Goal: Task Accomplishment & Management: Complete application form

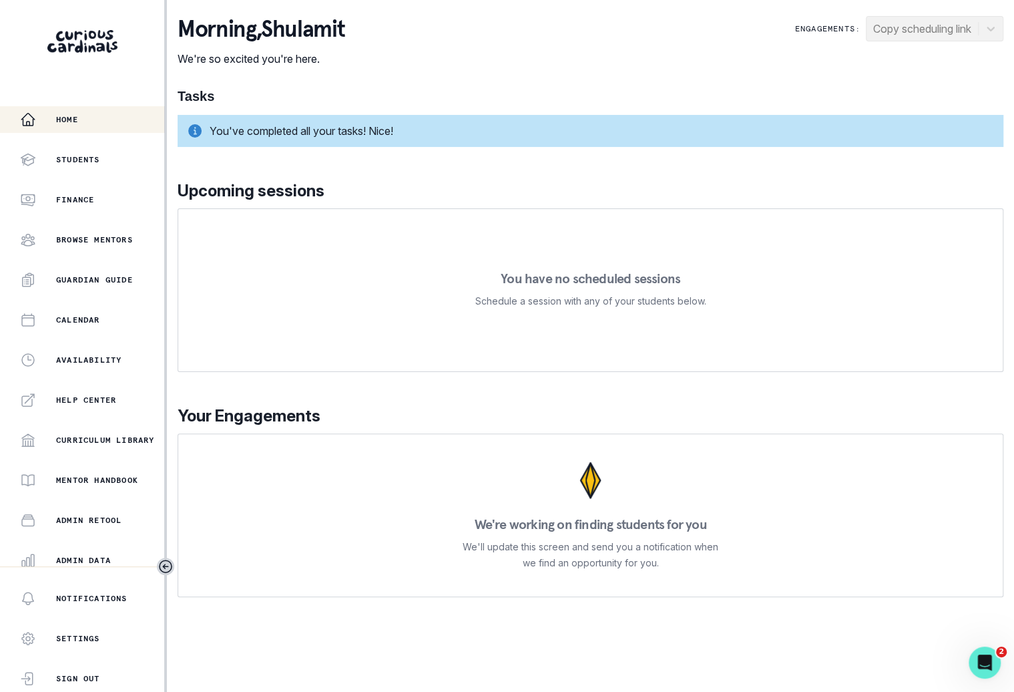
scroll to position [127, 0]
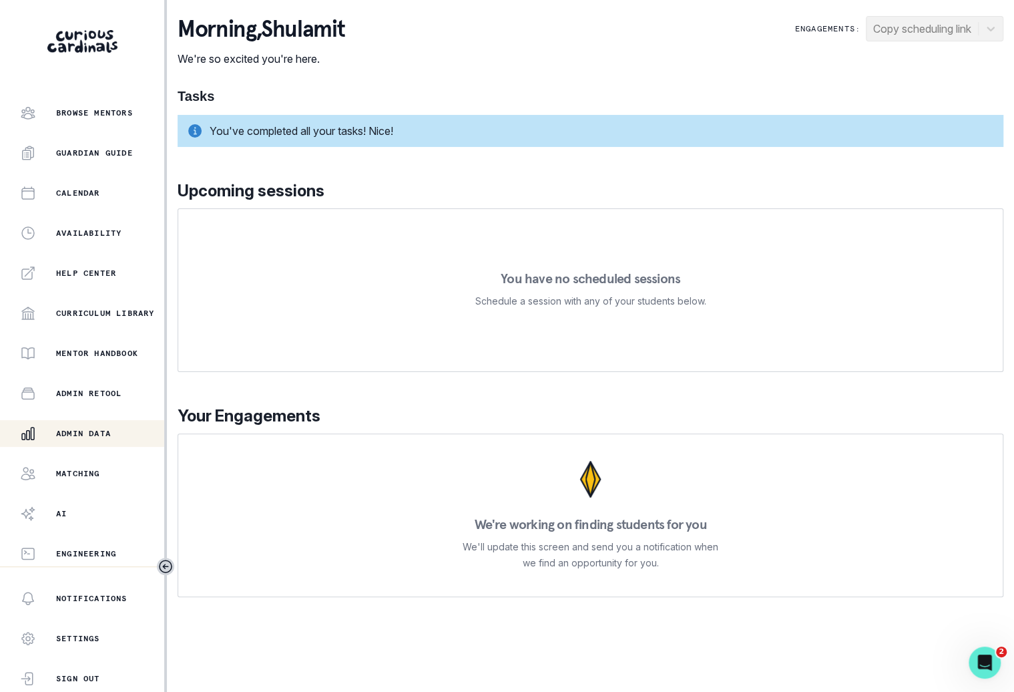
click at [103, 438] on div "Admin Data" at bounding box center [92, 433] width 144 height 16
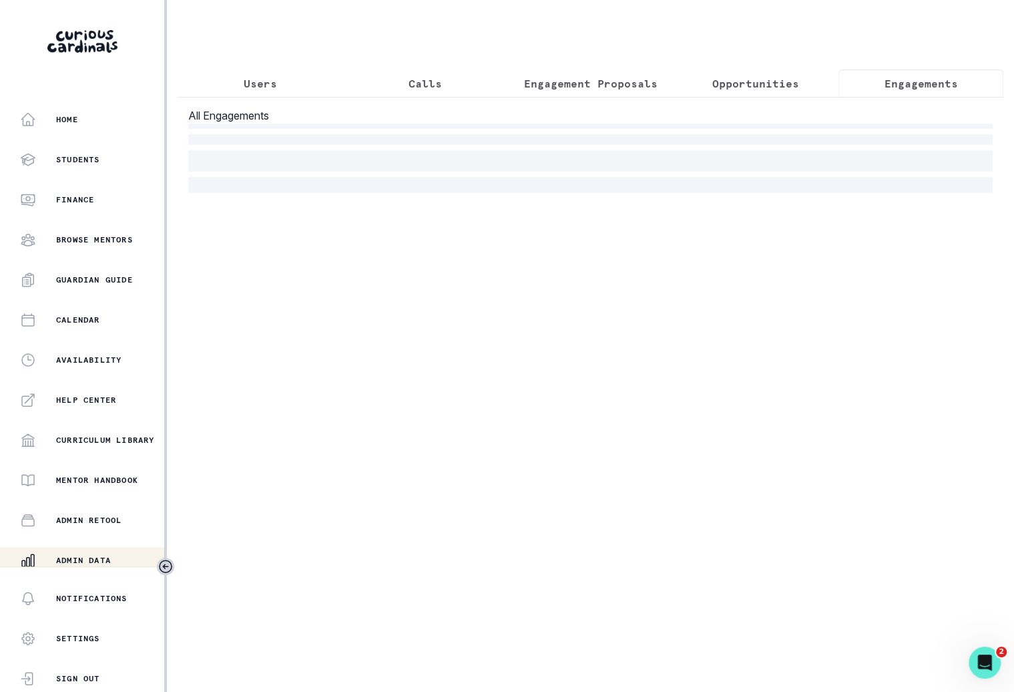
click at [926, 92] on button "Engagements" at bounding box center [921, 83] width 165 height 28
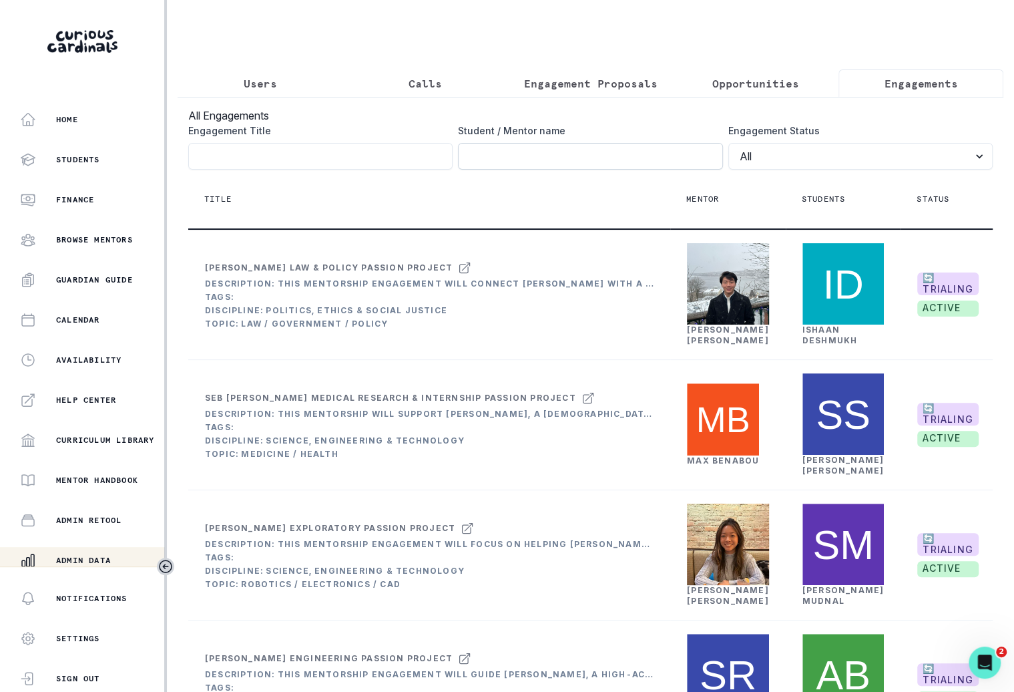
click at [655, 154] on input "Engagement Title" at bounding box center [590, 156] width 264 height 27
type input "shyla"
click button "submit" at bounding box center [0, 0] width 0 height 0
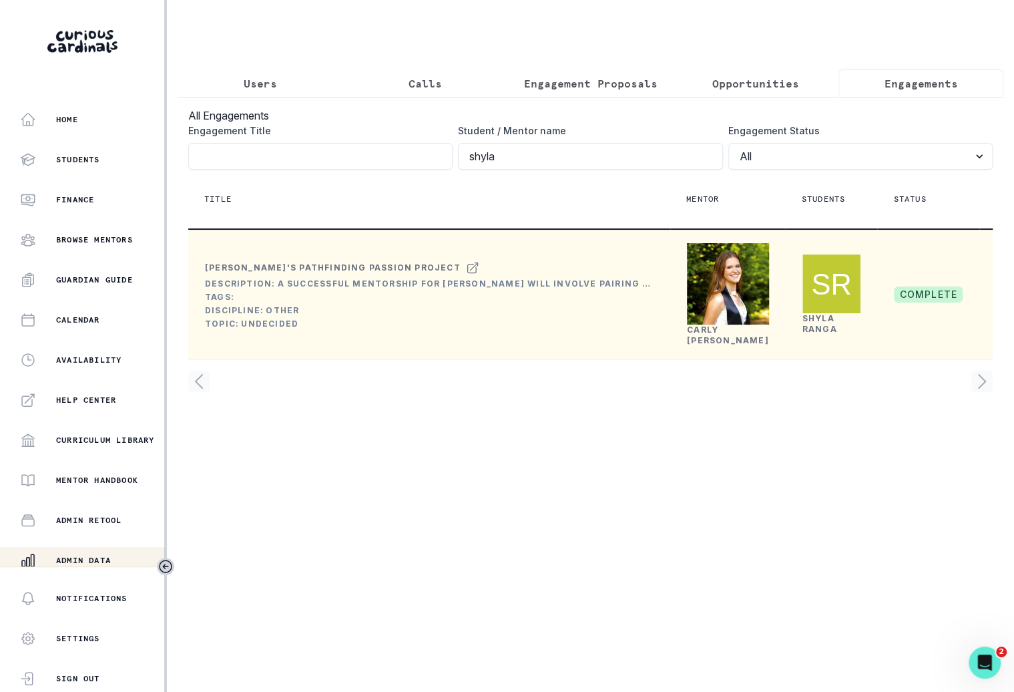
scroll to position [0, 182]
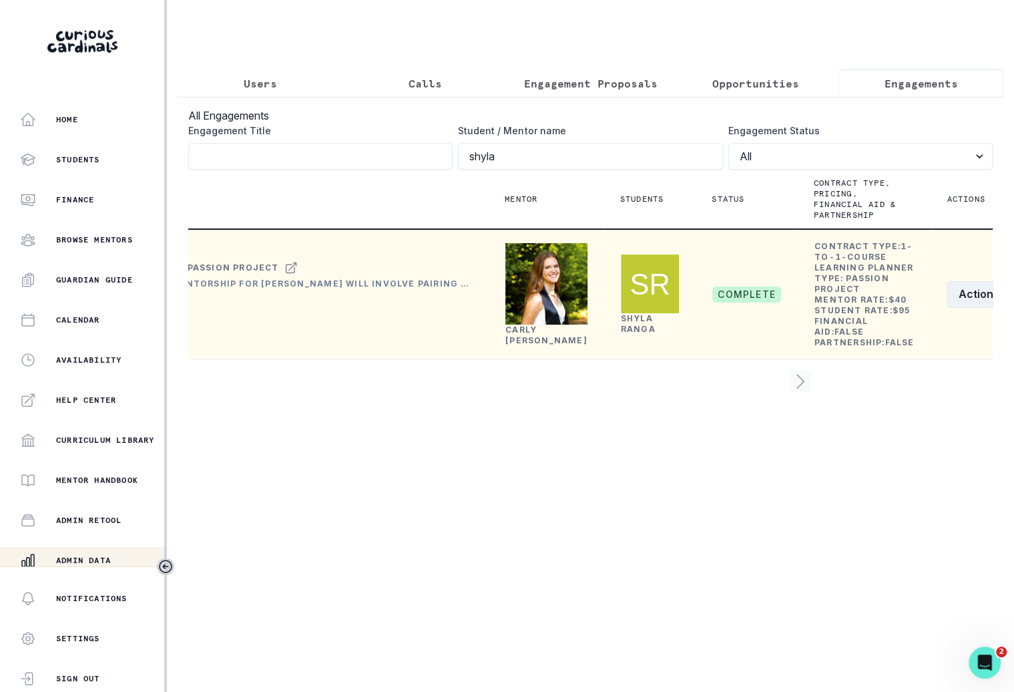
click at [947, 308] on button "Actions" at bounding box center [986, 294] width 79 height 27
click at [881, 439] on button "Re-open" at bounding box center [901, 441] width 148 height 21
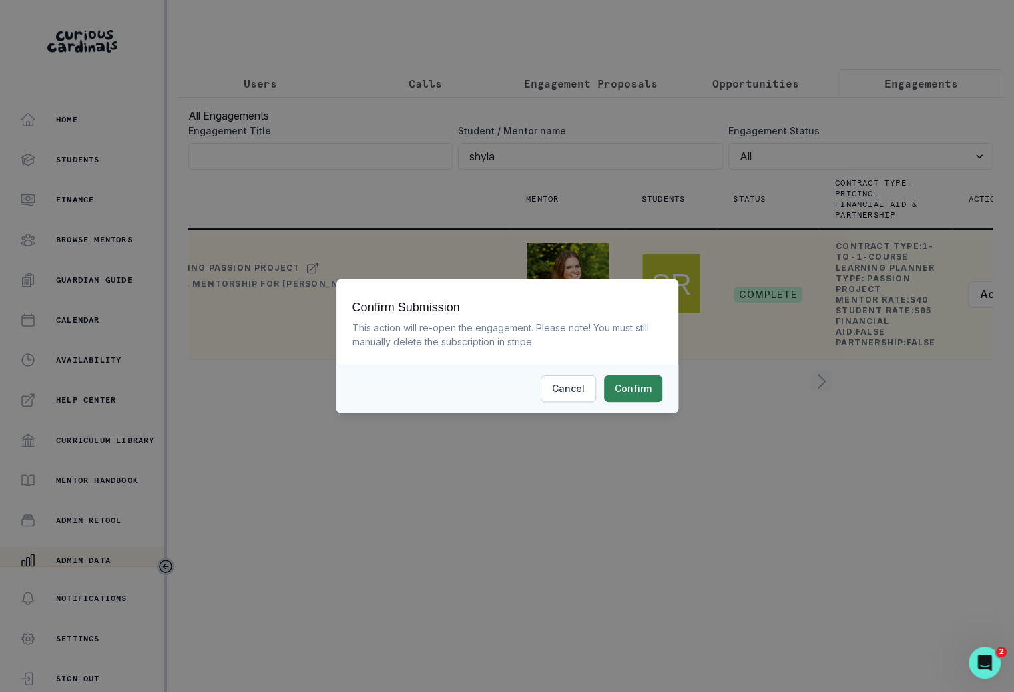
click at [628, 394] on button "Confirm" at bounding box center [633, 388] width 58 height 27
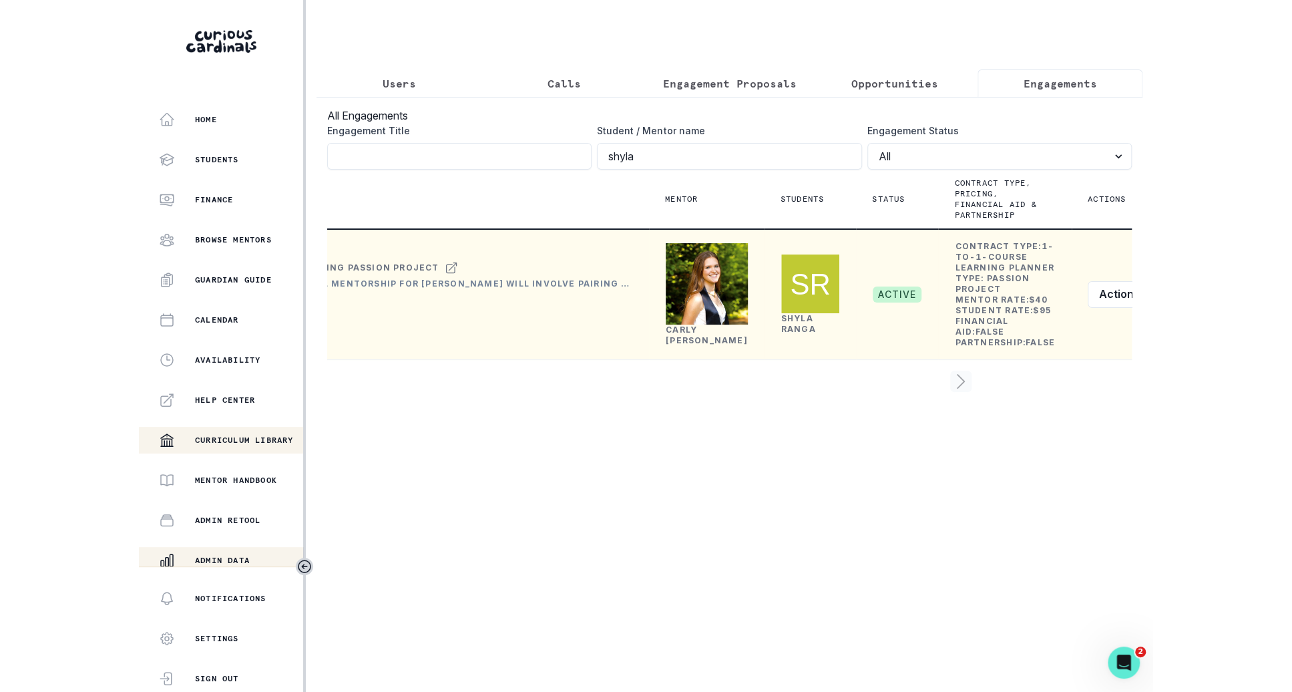
scroll to position [127, 0]
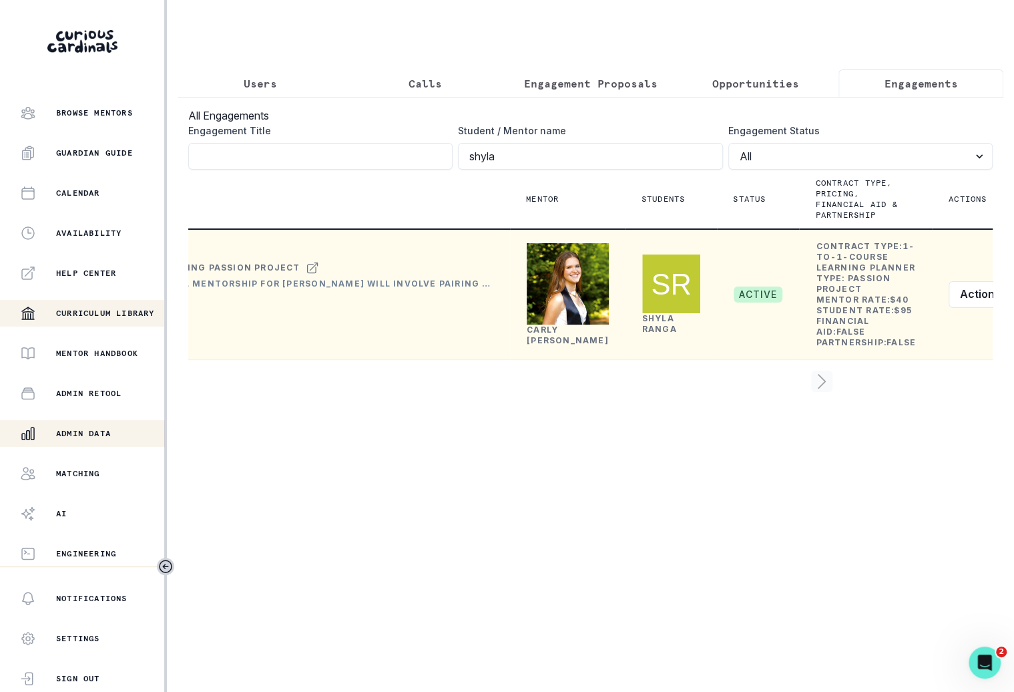
click at [100, 428] on p "Admin Data" at bounding box center [83, 433] width 55 height 11
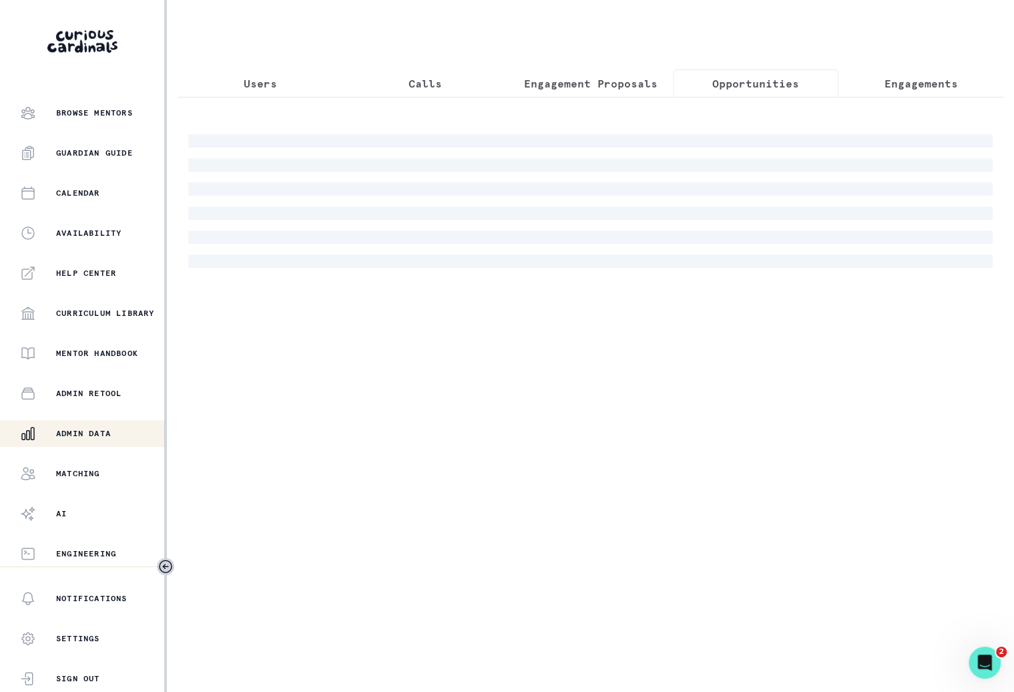
click at [709, 87] on button "Opportunities" at bounding box center [755, 83] width 165 height 28
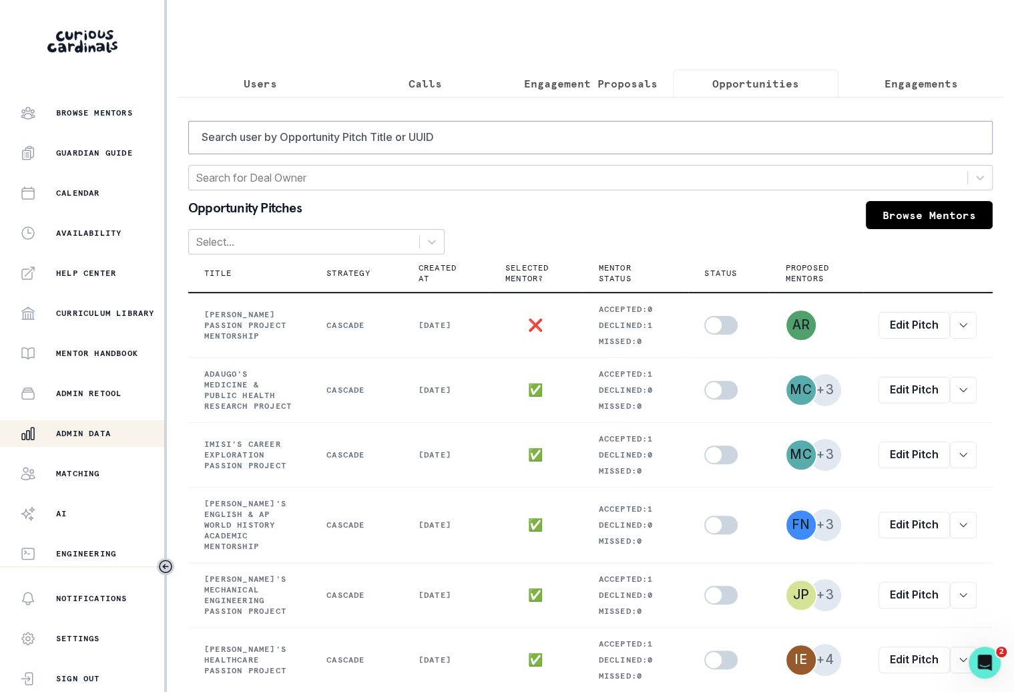
click at [911, 100] on div "Search user by Opportunity Pitch Title or UUID Search for Deal Owner Opportunit…" at bounding box center [591, 551] width 826 height 908
click at [910, 89] on p "Engagements" at bounding box center [920, 83] width 73 height 16
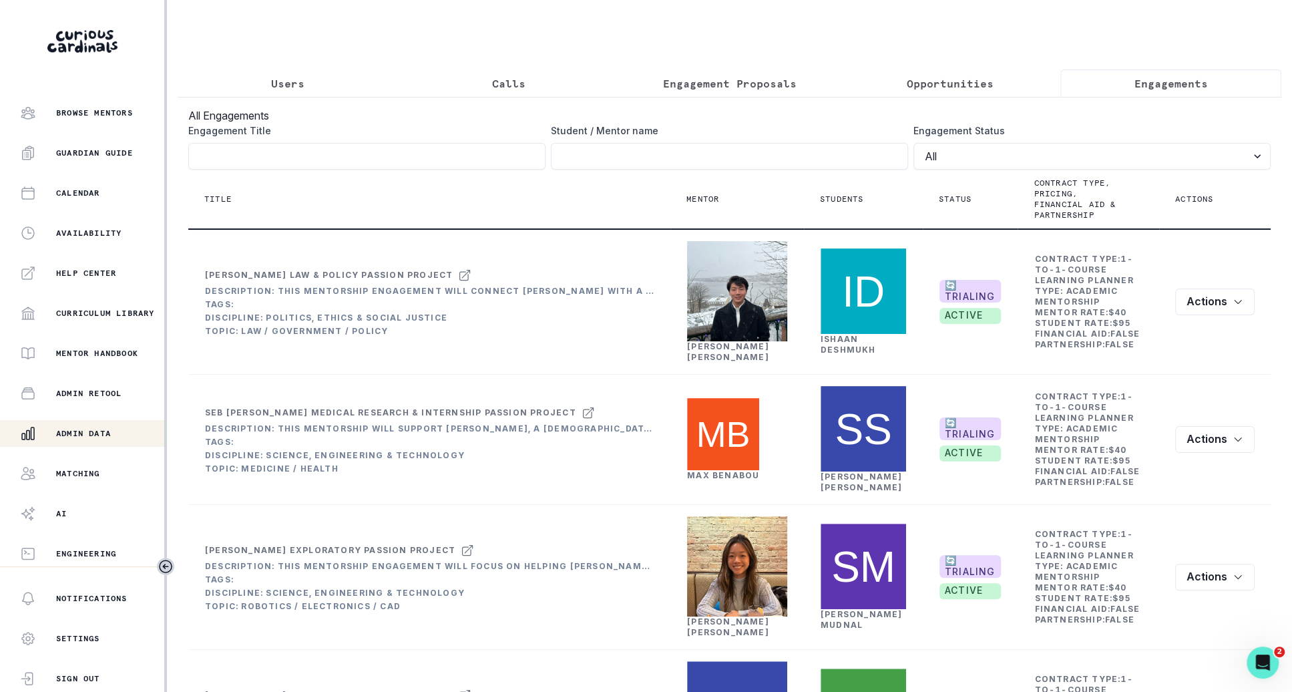
click at [296, 80] on p "Users" at bounding box center [287, 83] width 33 height 16
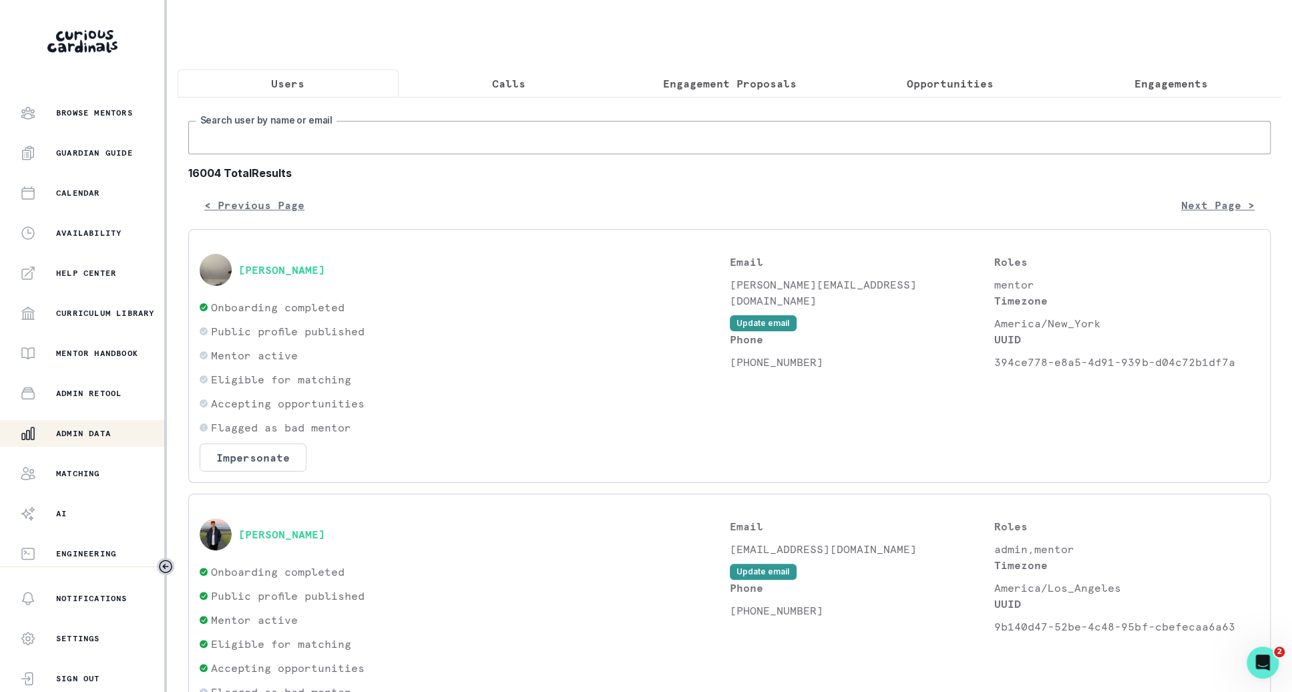
click at [316, 121] on input "Search user by name or email" at bounding box center [729, 137] width 1083 height 33
type input "[PERSON_NAME]"
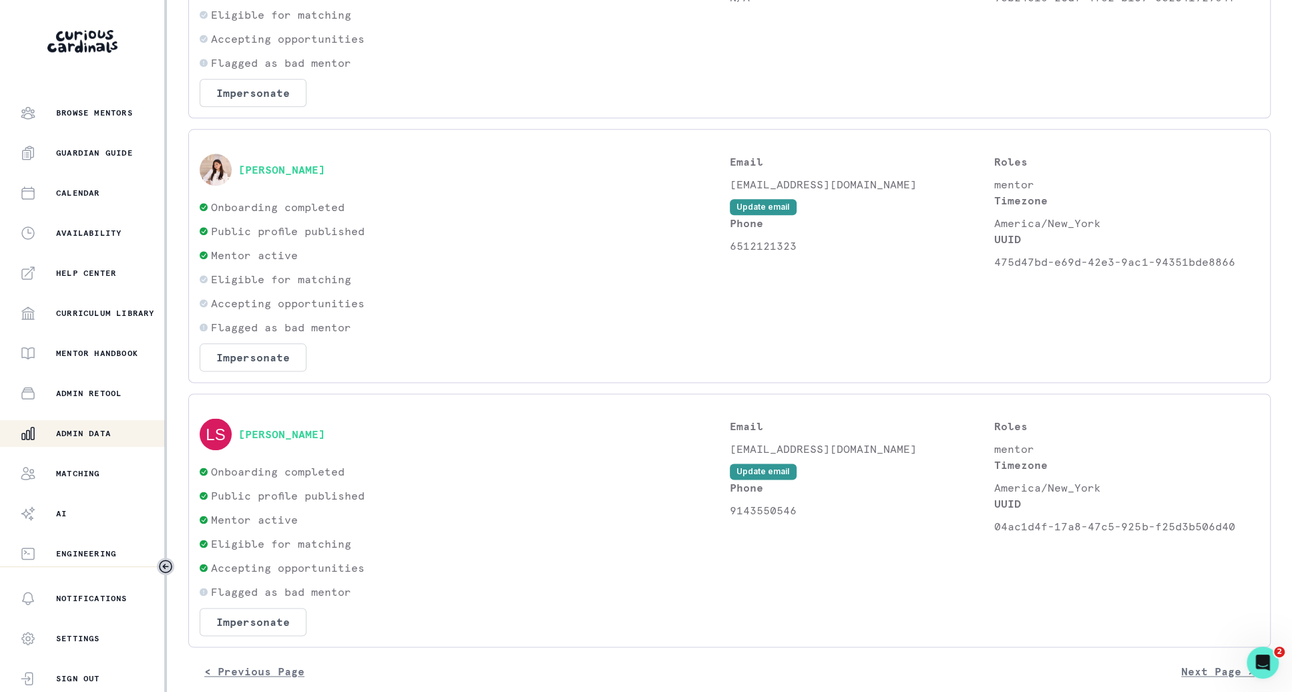
scroll to position [1058, 0]
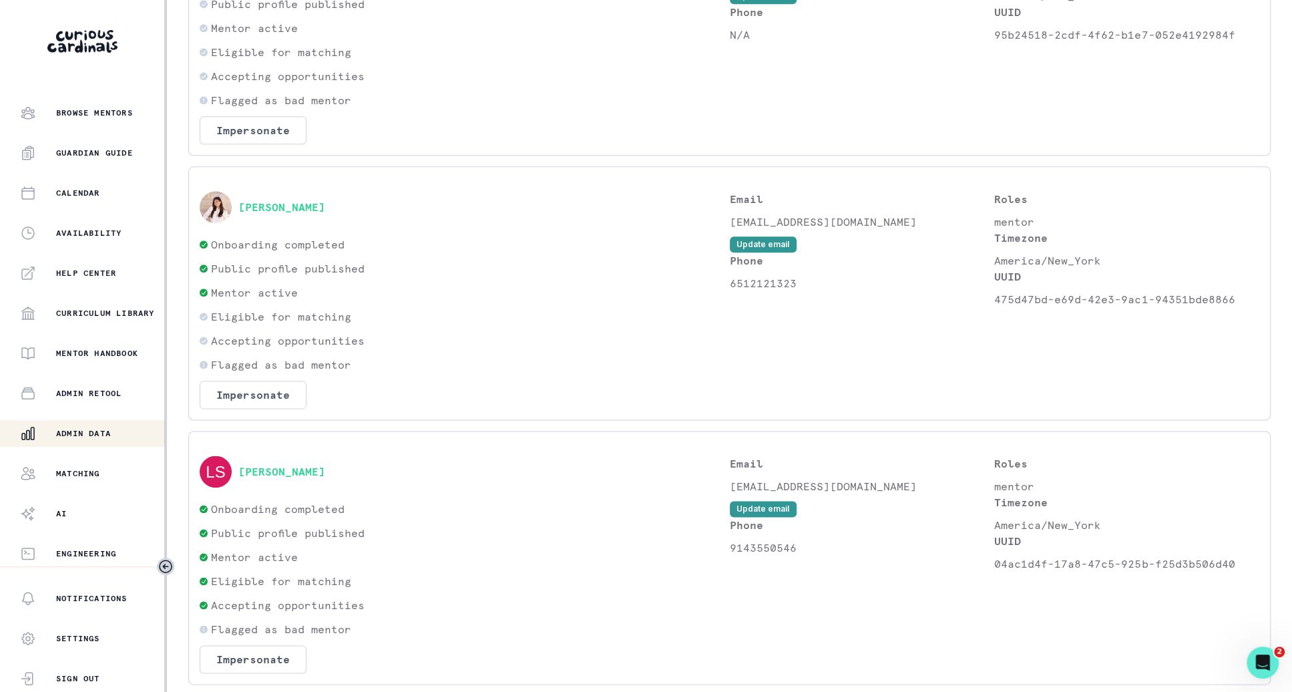
click at [256, 186] on div "[PERSON_NAME] Onboarding completed Public profile published Mentor active Eligi…" at bounding box center [729, 293] width 1083 height 254
click at [256, 200] on button "[PERSON_NAME]" at bounding box center [281, 206] width 87 height 13
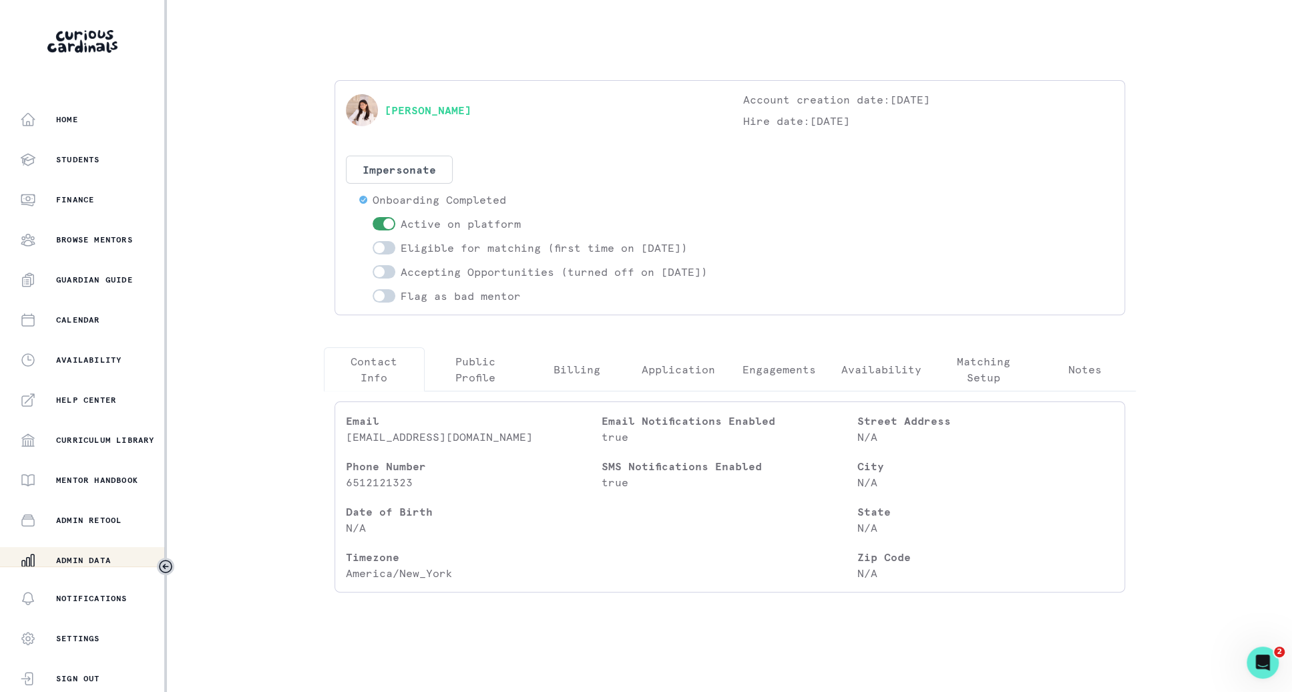
click at [799, 409] on div "Email [EMAIL_ADDRESS][DOMAIN_NAME] Phone Number [PHONE_NUMBER] Date of Birth N/…" at bounding box center [730, 497] width 812 height 212
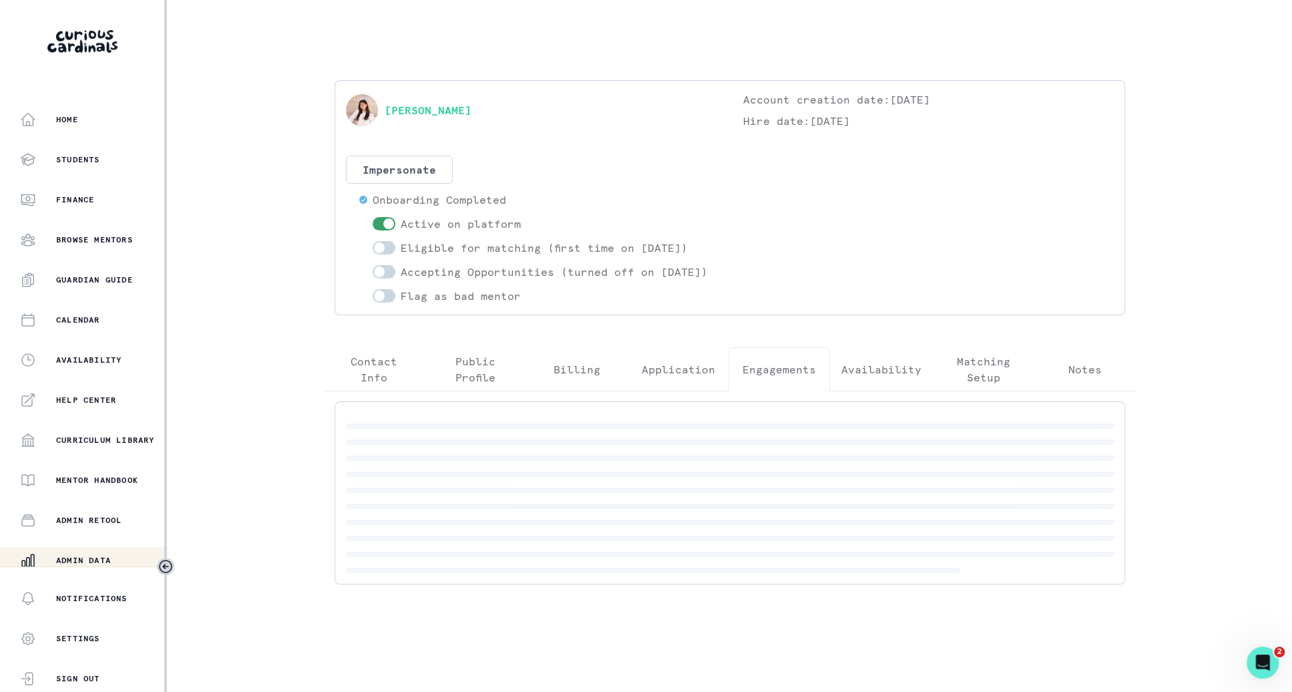
click at [799, 377] on p "Engagements" at bounding box center [779, 369] width 73 height 16
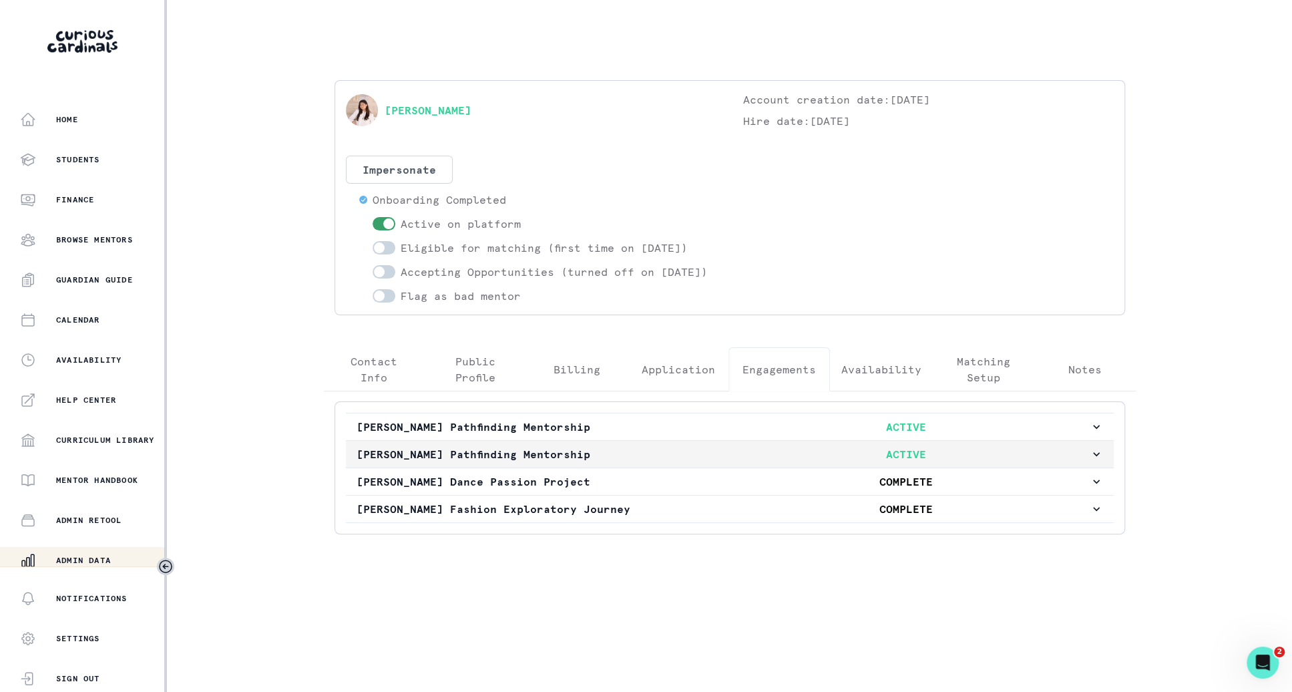
click at [815, 462] on p "ACTIVE" at bounding box center [906, 454] width 367 height 16
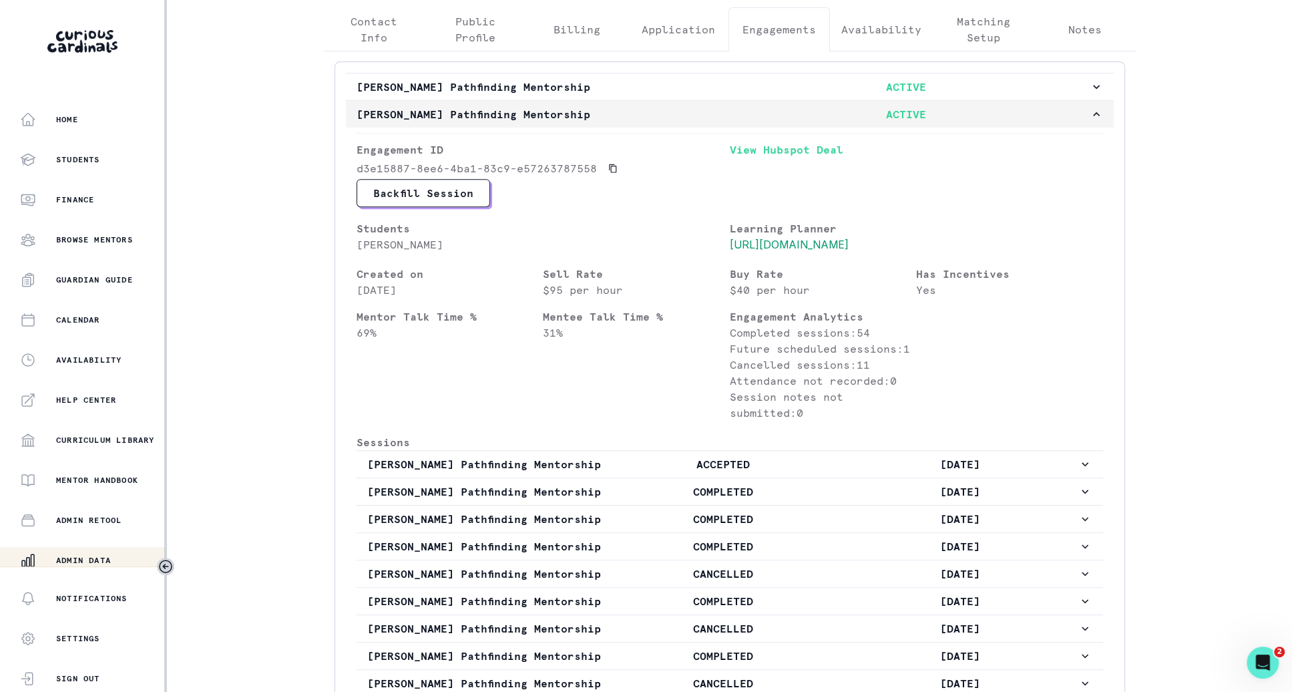
scroll to position [403, 0]
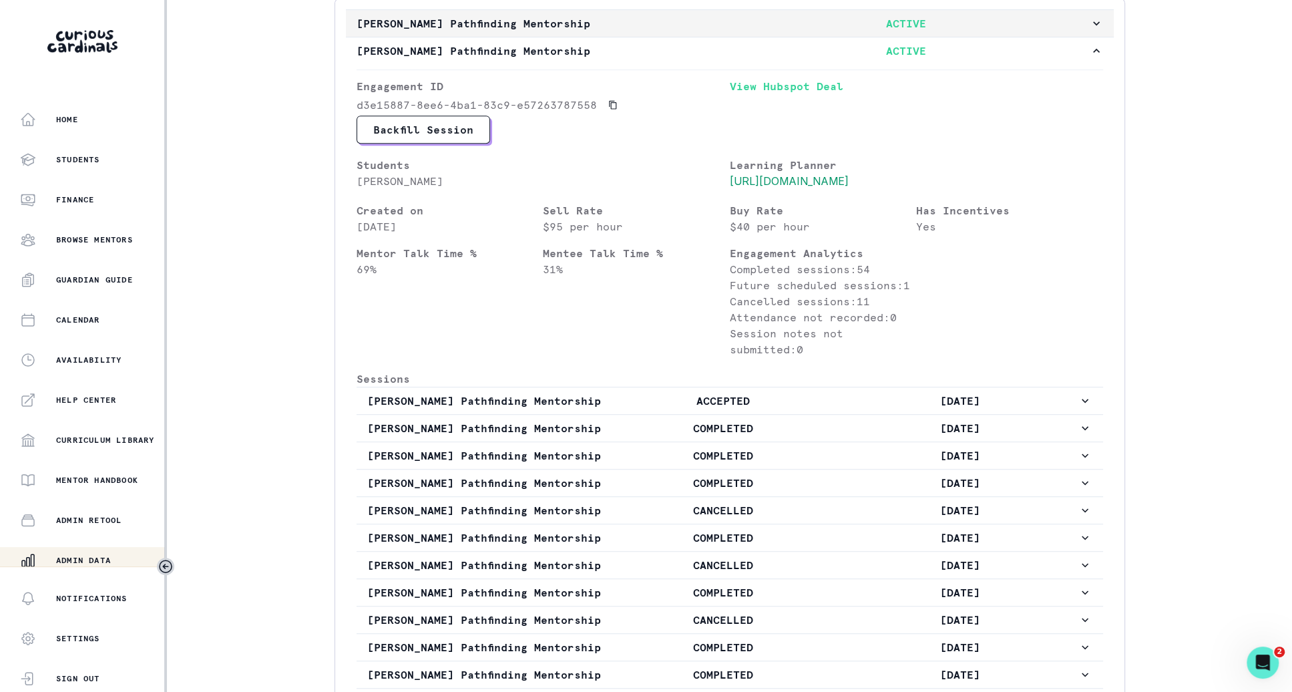
click at [861, 31] on p "ACTIVE" at bounding box center [906, 23] width 367 height 16
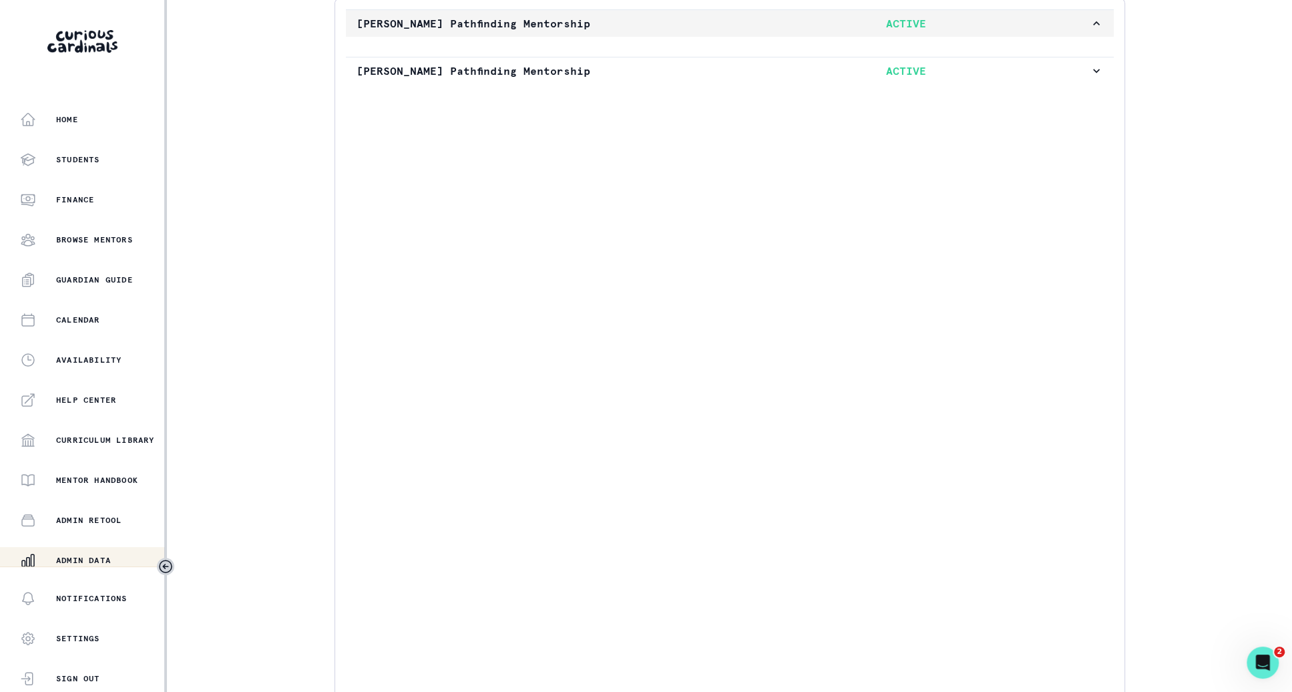
scroll to position [0, 0]
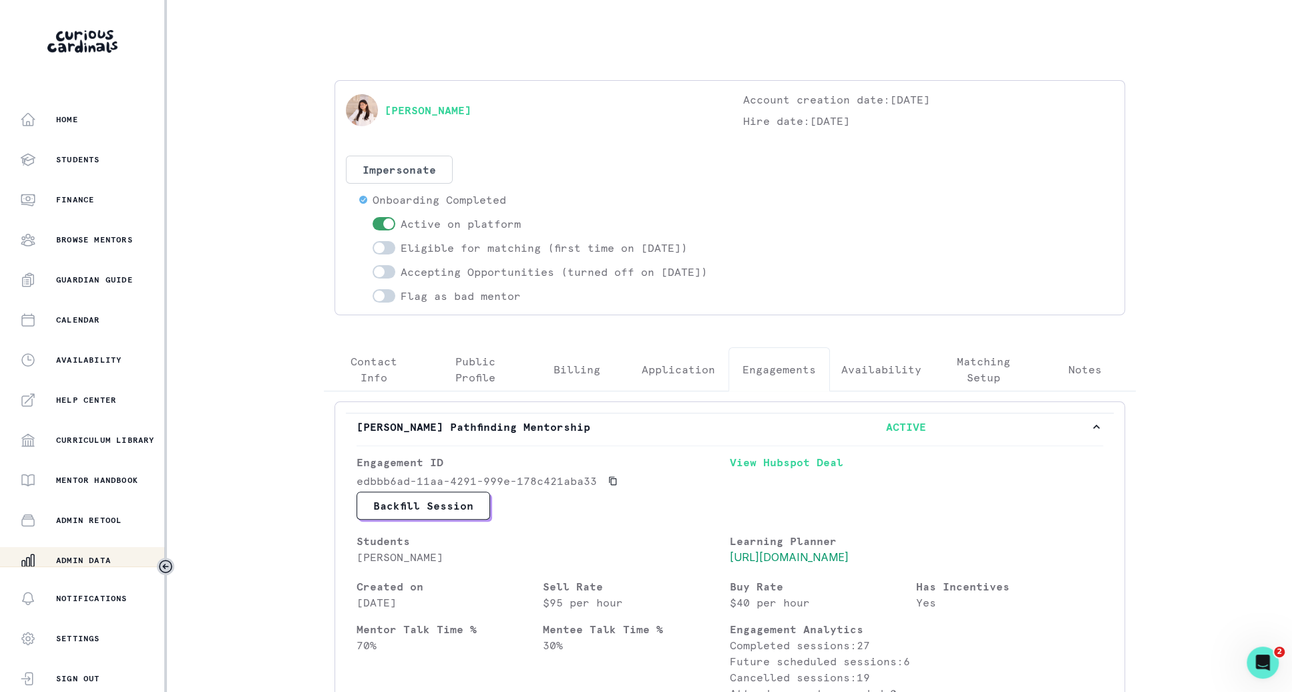
click at [819, 429] on button "[PERSON_NAME] Pathfinding Mentorship ACTIVE" at bounding box center [730, 426] width 768 height 27
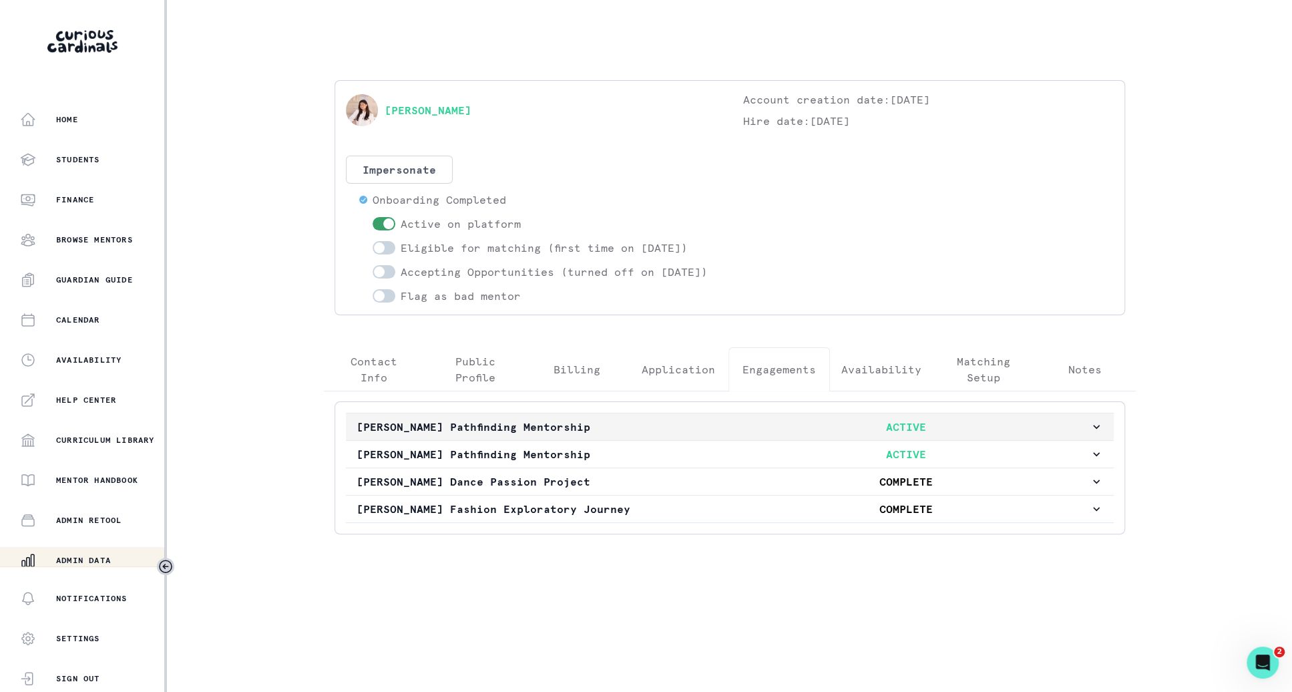
click at [811, 430] on button "[PERSON_NAME] Pathfinding Mentorship ACTIVE" at bounding box center [730, 426] width 768 height 27
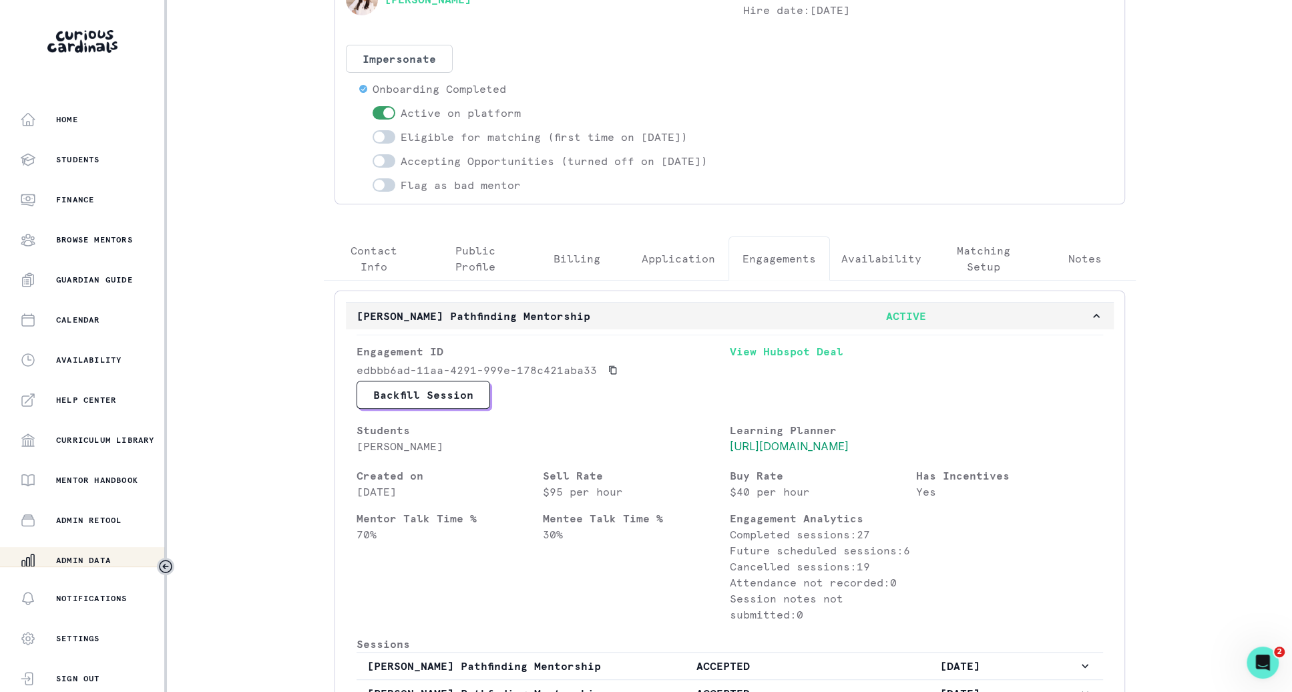
scroll to position [23, 0]
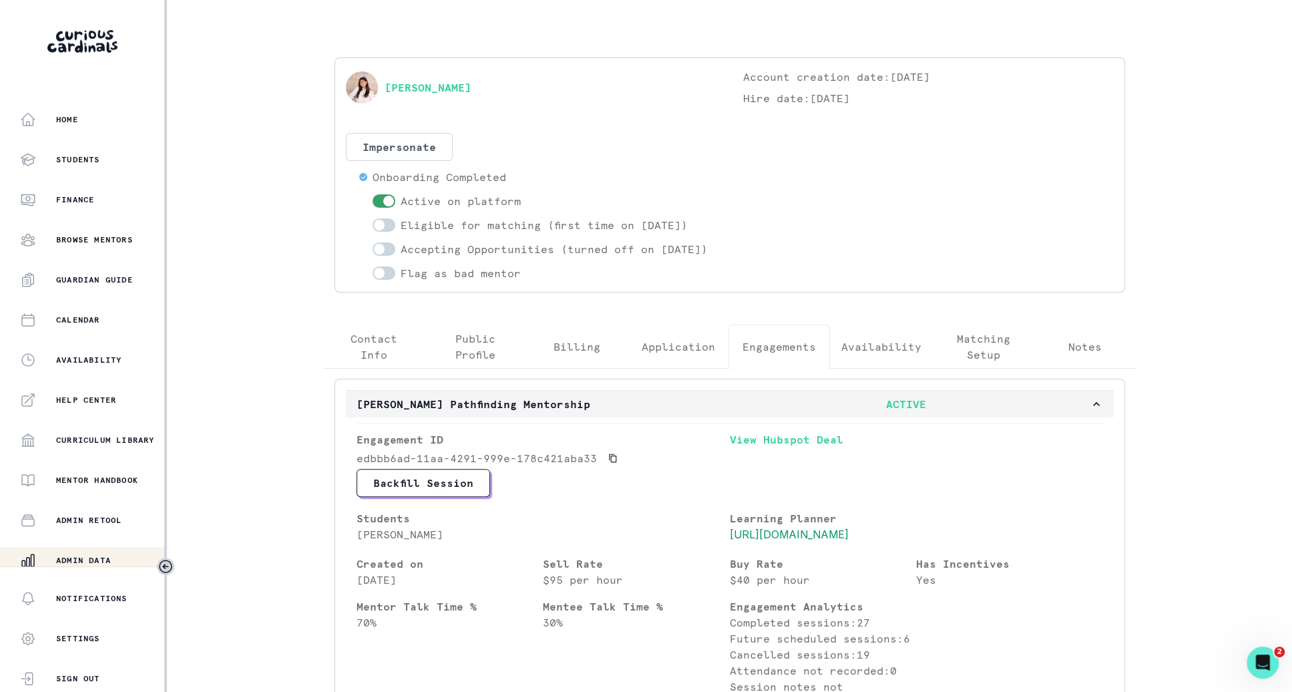
click at [849, 412] on p "ACTIVE" at bounding box center [906, 404] width 367 height 16
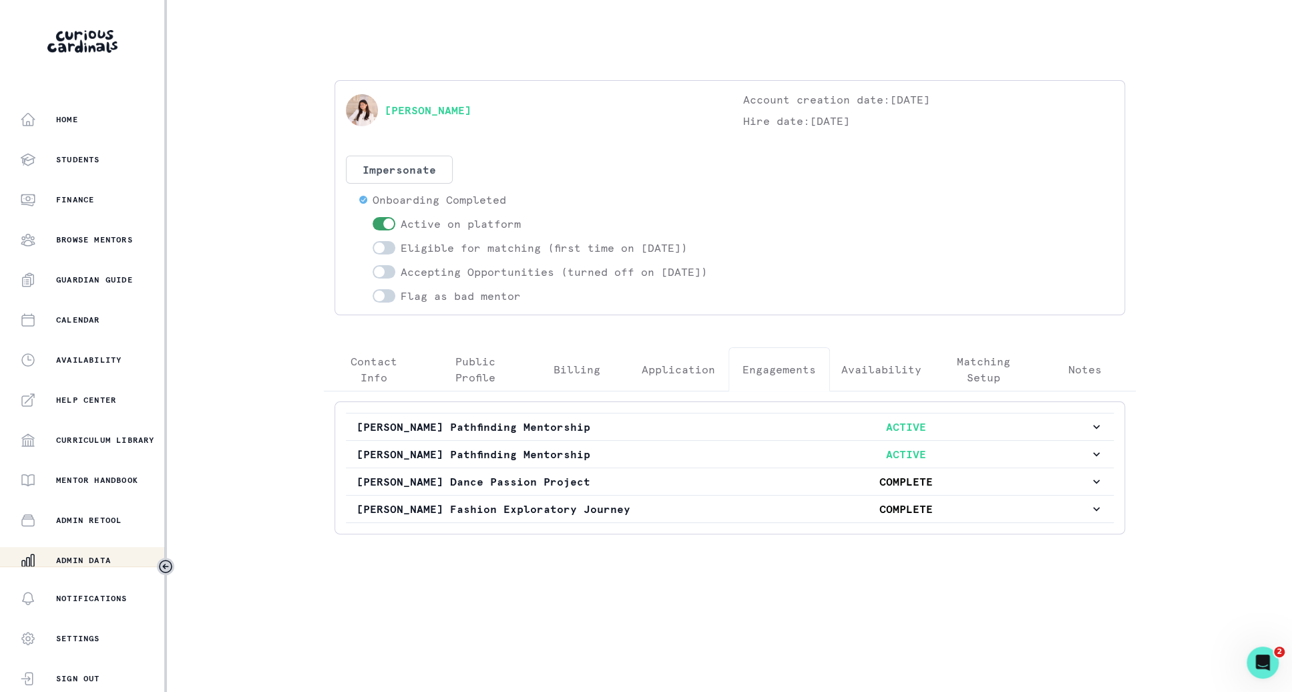
scroll to position [127, 0]
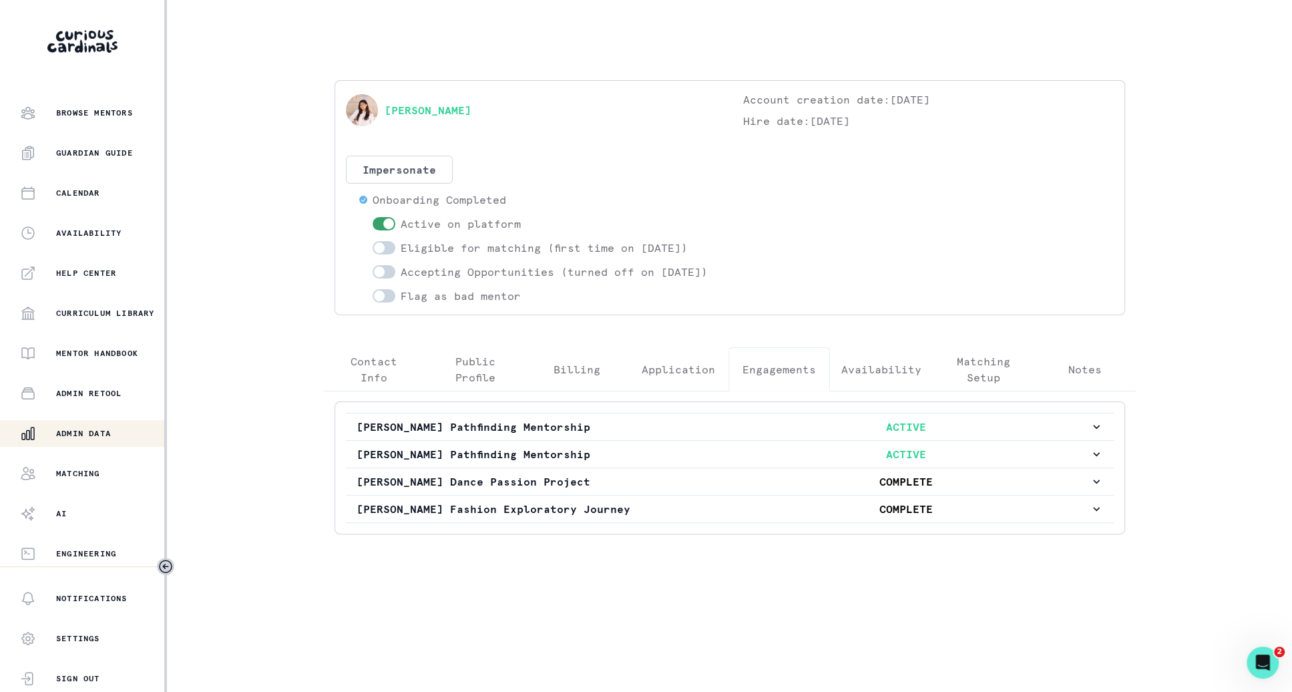
click at [103, 435] on p "Admin Data" at bounding box center [83, 433] width 55 height 11
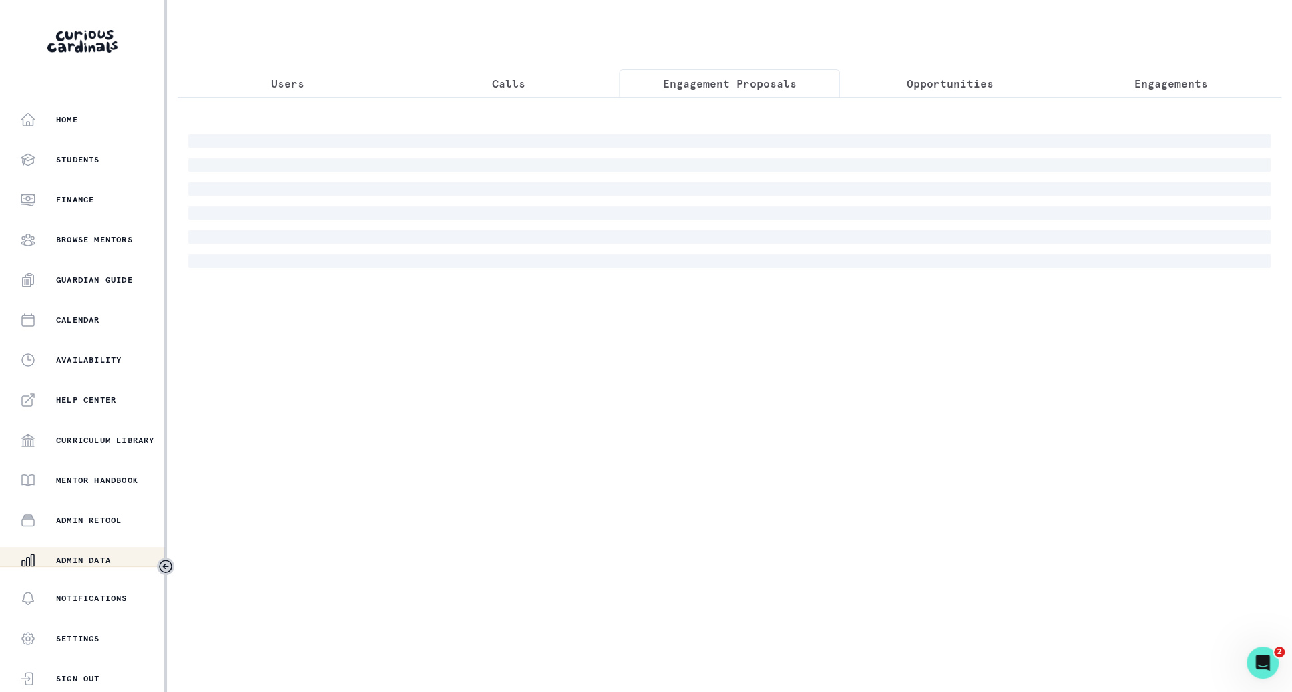
click at [743, 83] on p "Engagement Proposals" at bounding box center [729, 83] width 134 height 16
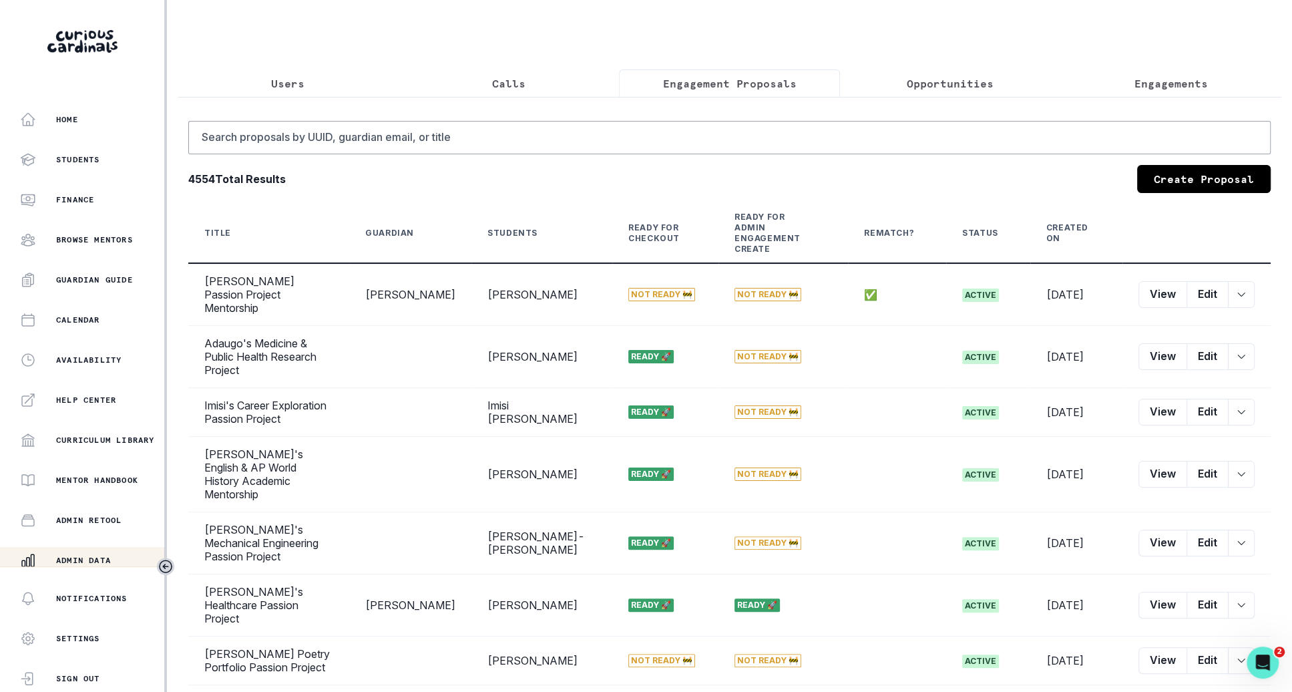
click at [1014, 184] on link "Create Proposal" at bounding box center [1204, 179] width 134 height 28
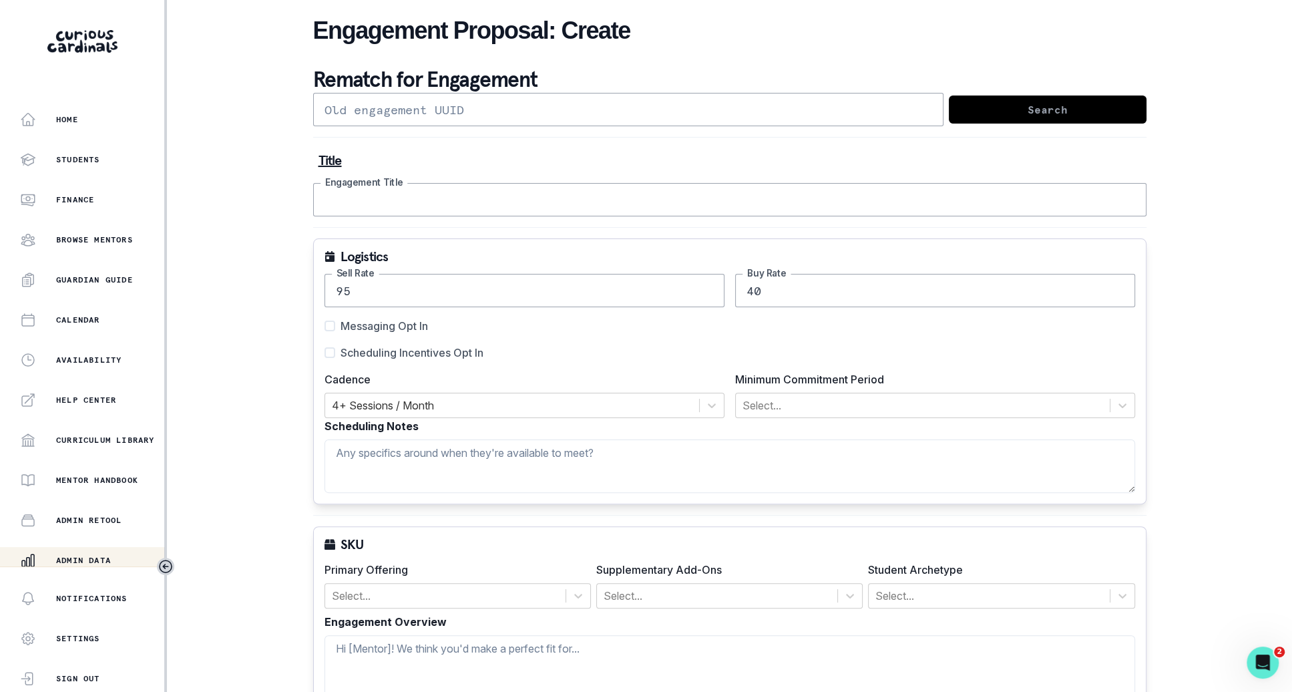
click at [710, 210] on input "Engagement Title" at bounding box center [729, 199] width 833 height 33
click at [456, 345] on span "Scheduling Incentives Opt In" at bounding box center [412, 353] width 143 height 16
type input "[PERSON_NAME] Fashion Passion Project"
click at [325, 353] on input "Scheduling Incentives Opt In" at bounding box center [324, 353] width 1 height 1
checkbox input "true"
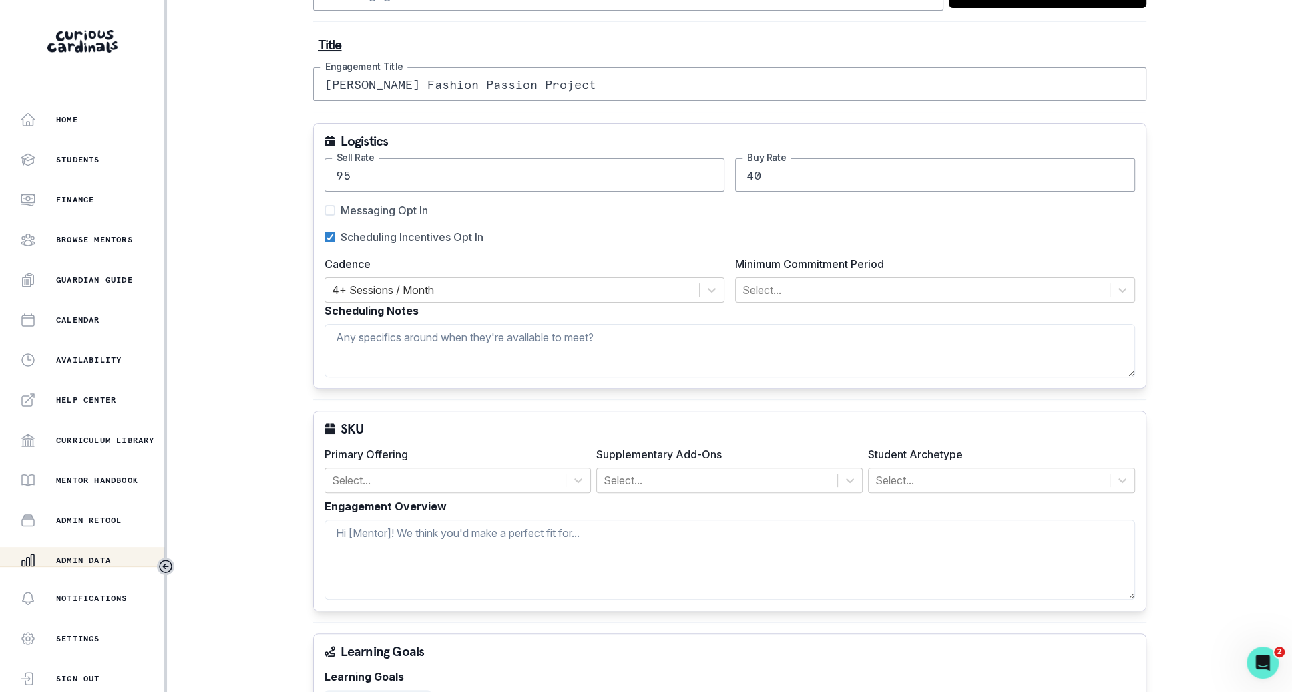
scroll to position [113, 0]
click at [484, 529] on textarea "Engagement Overview" at bounding box center [730, 562] width 811 height 80
paste textarea "Current Situation 8th grader (freshman) who hasn't found her "thing" yet Has da…"
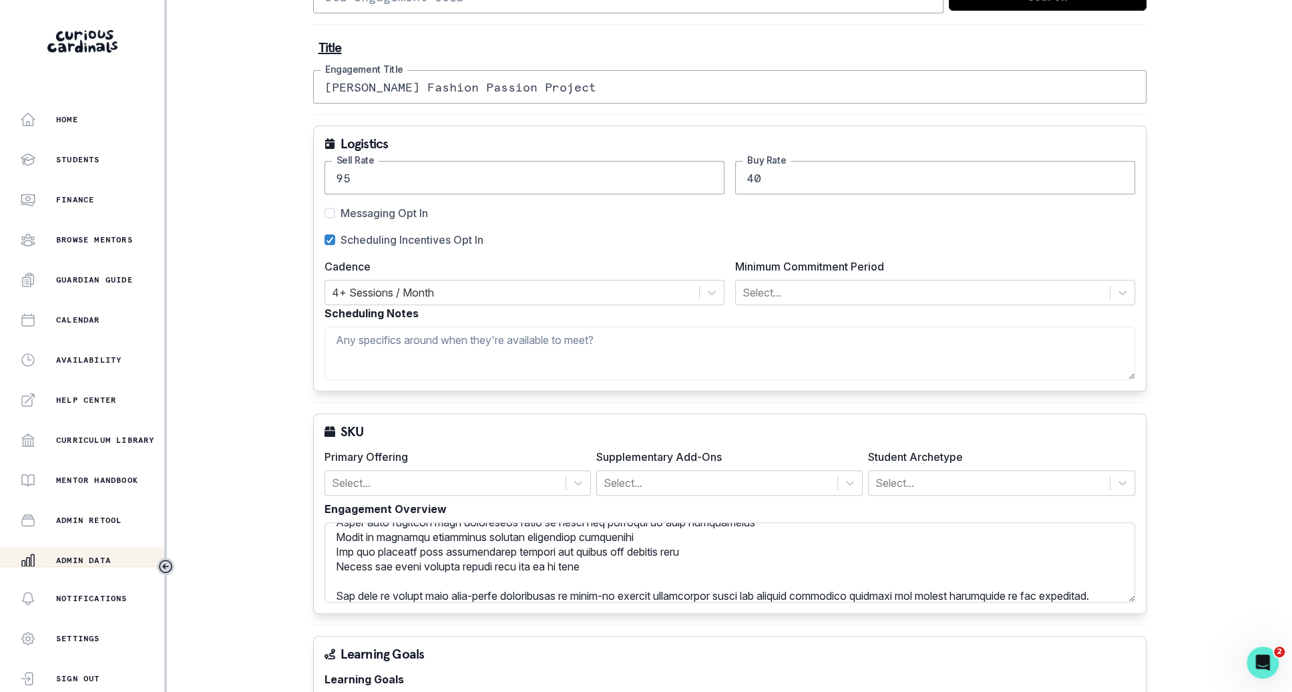
scroll to position [0, 0]
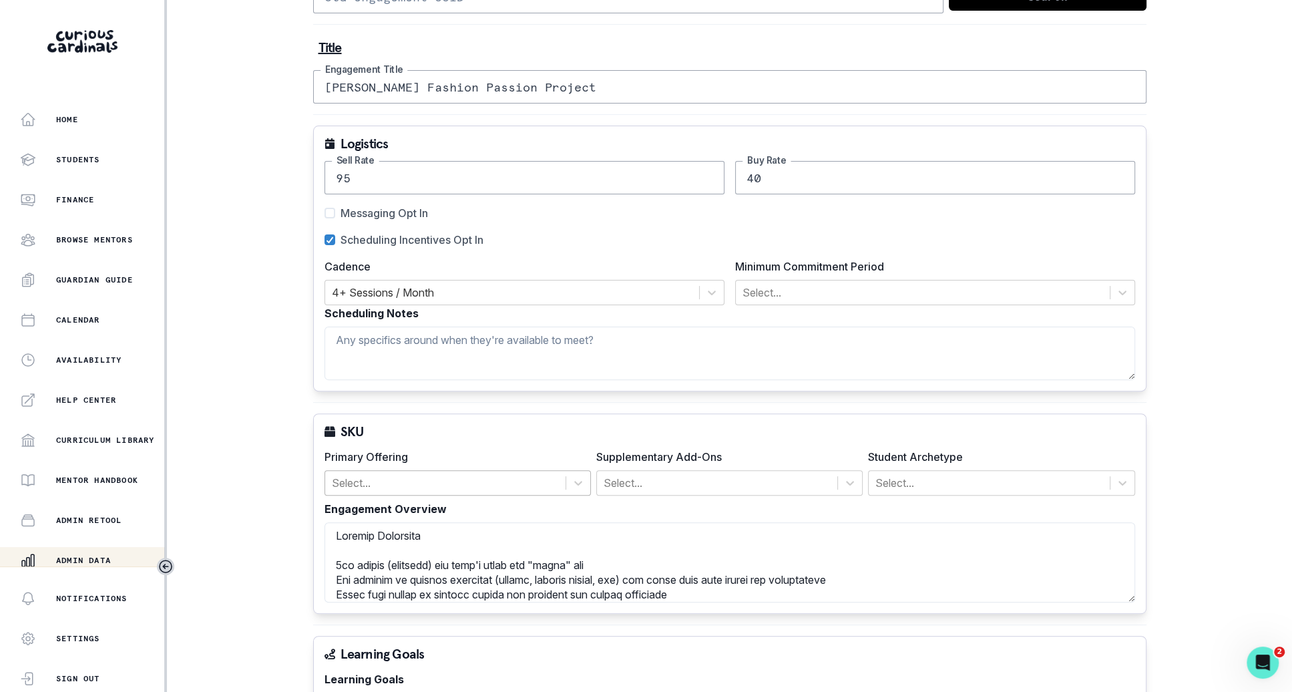
type textarea "Current Situation 8th grader (freshman) who hasn't found her "thing" yet Has da…"
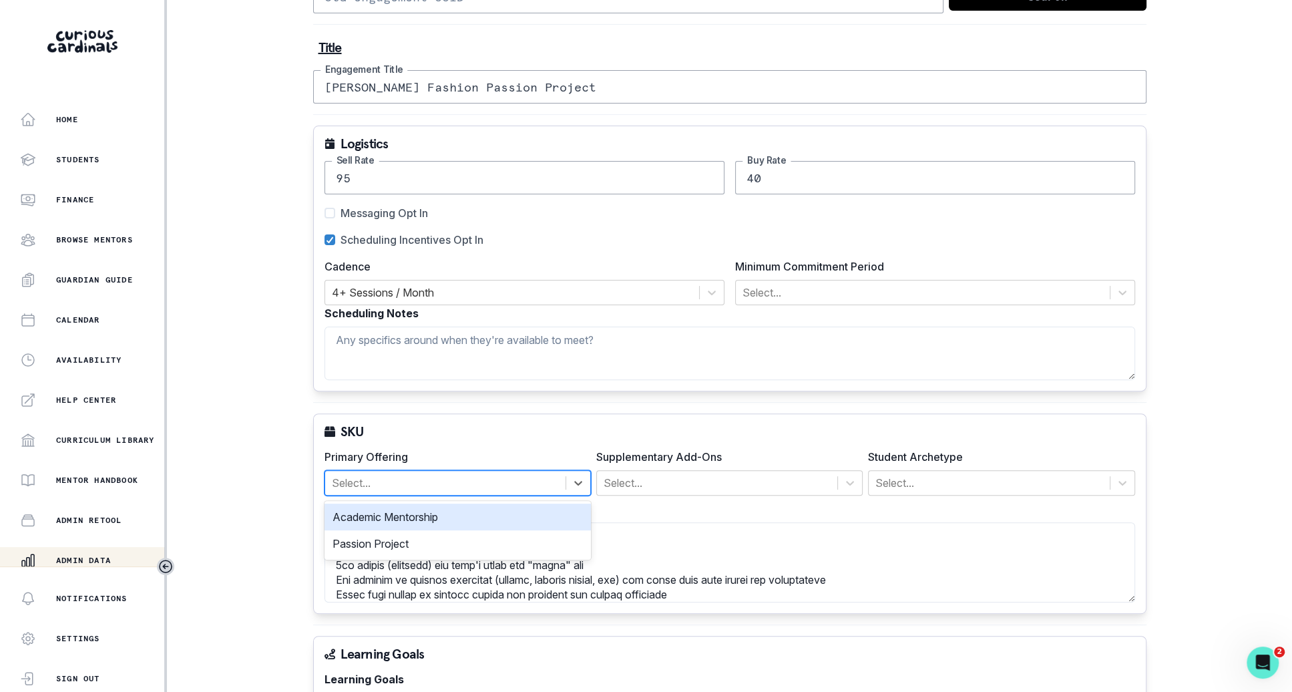
click at [508, 483] on div at bounding box center [445, 482] width 227 height 19
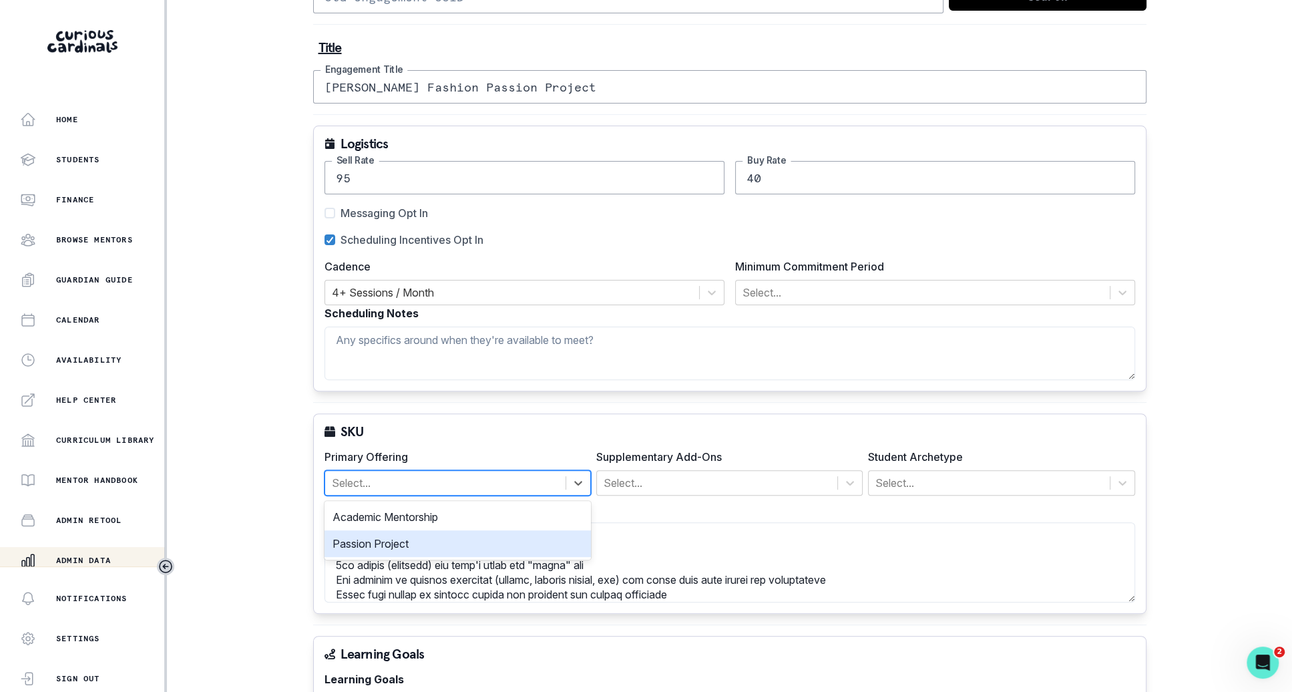
click at [494, 542] on div "Passion Project" at bounding box center [458, 543] width 266 height 27
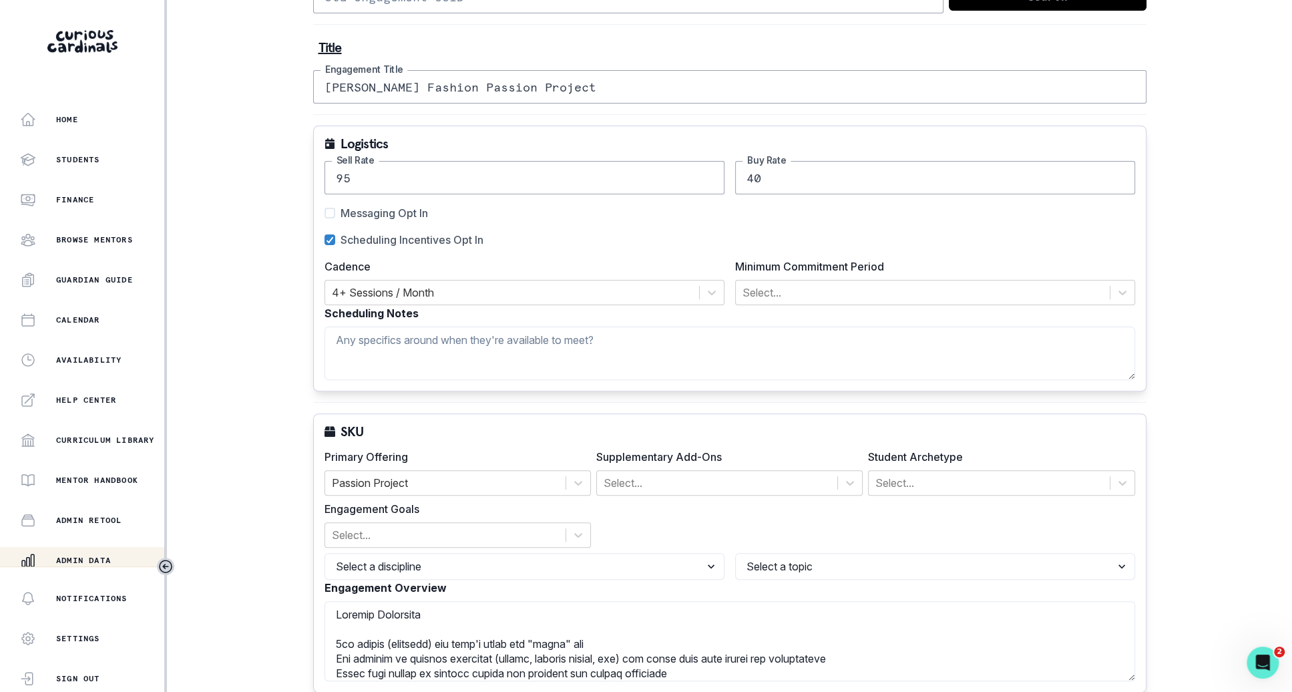
click at [496, 515] on div "Engagement Goals Select..." at bounding box center [458, 524] width 266 height 47
click at [496, 530] on div at bounding box center [445, 535] width 227 height 19
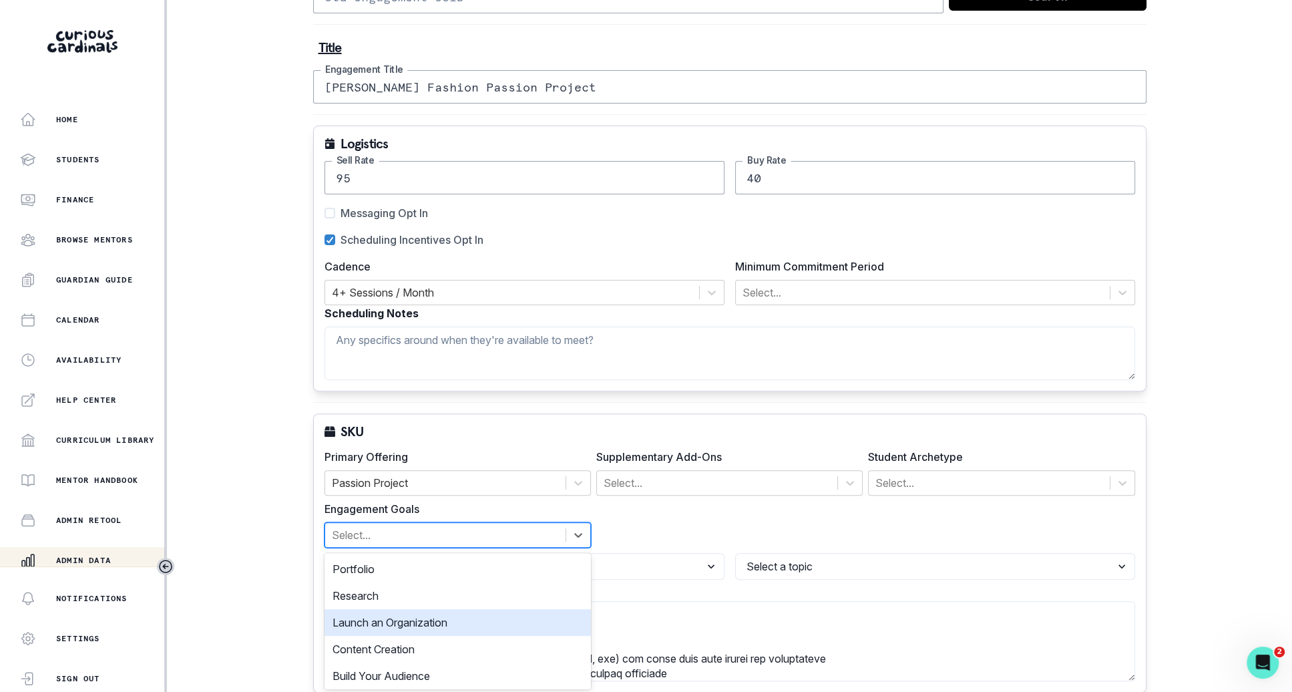
click at [481, 613] on div "Launch an Organization" at bounding box center [458, 622] width 266 height 27
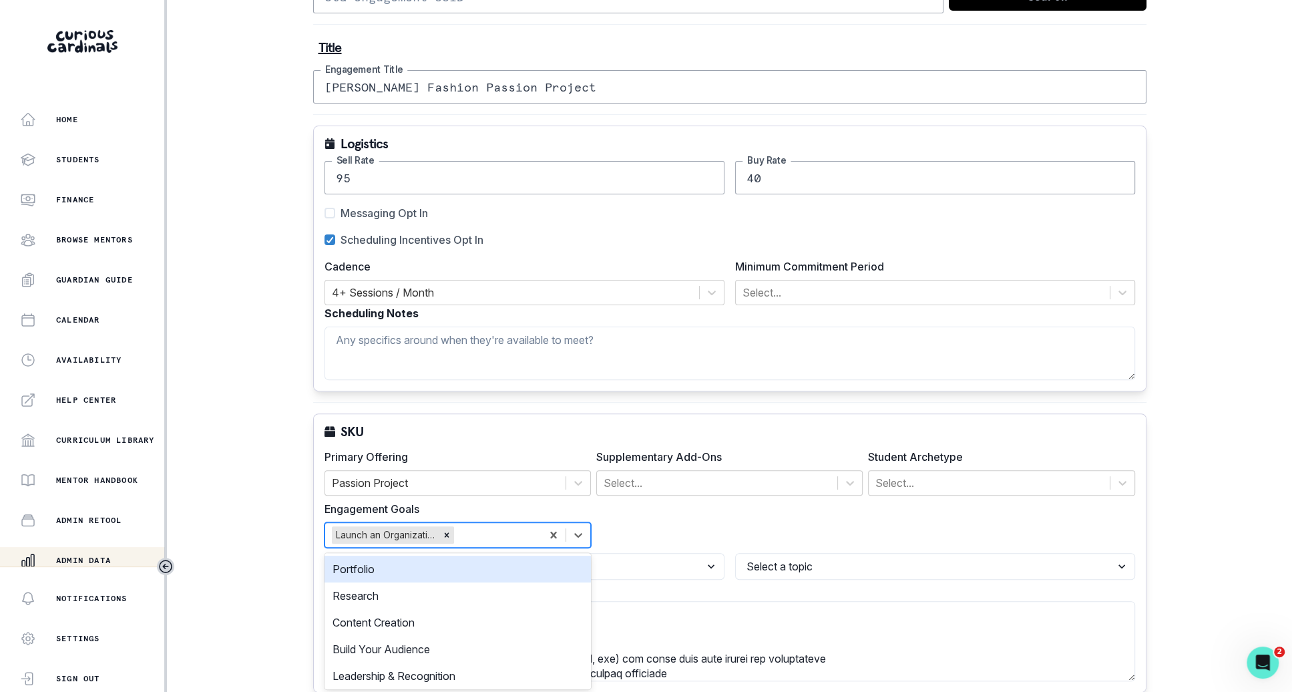
click at [537, 530] on div "Launch an Organization" at bounding box center [433, 535] width 216 height 24
click at [510, 577] on div "Portfolio" at bounding box center [458, 569] width 266 height 27
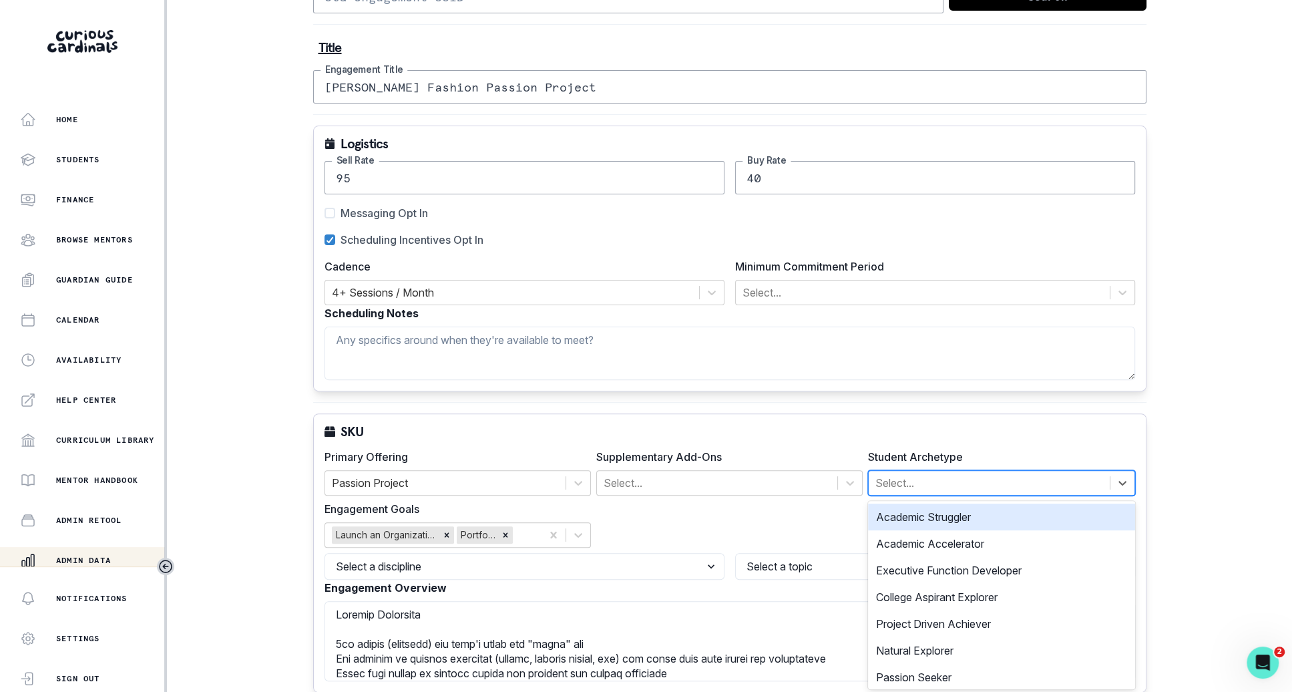
click at [945, 470] on div "Select..." at bounding box center [1001, 482] width 266 height 25
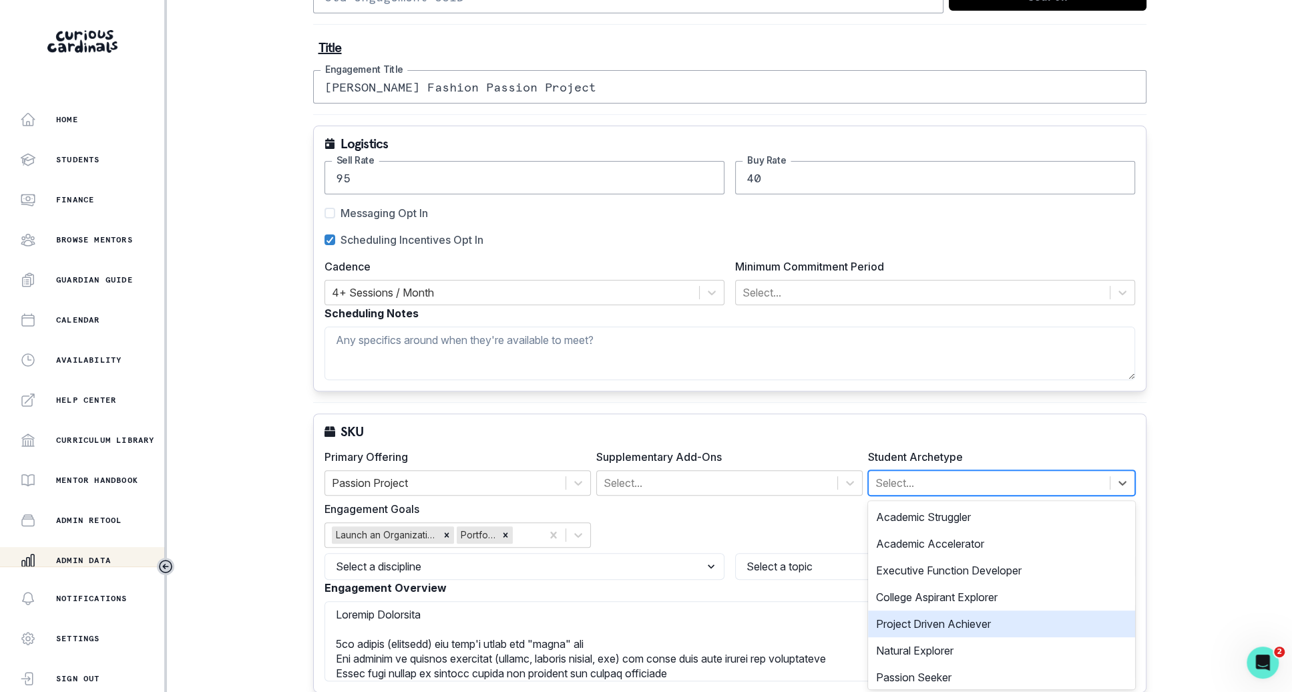
click at [938, 621] on div "Project Driven Achiever" at bounding box center [1001, 623] width 266 height 27
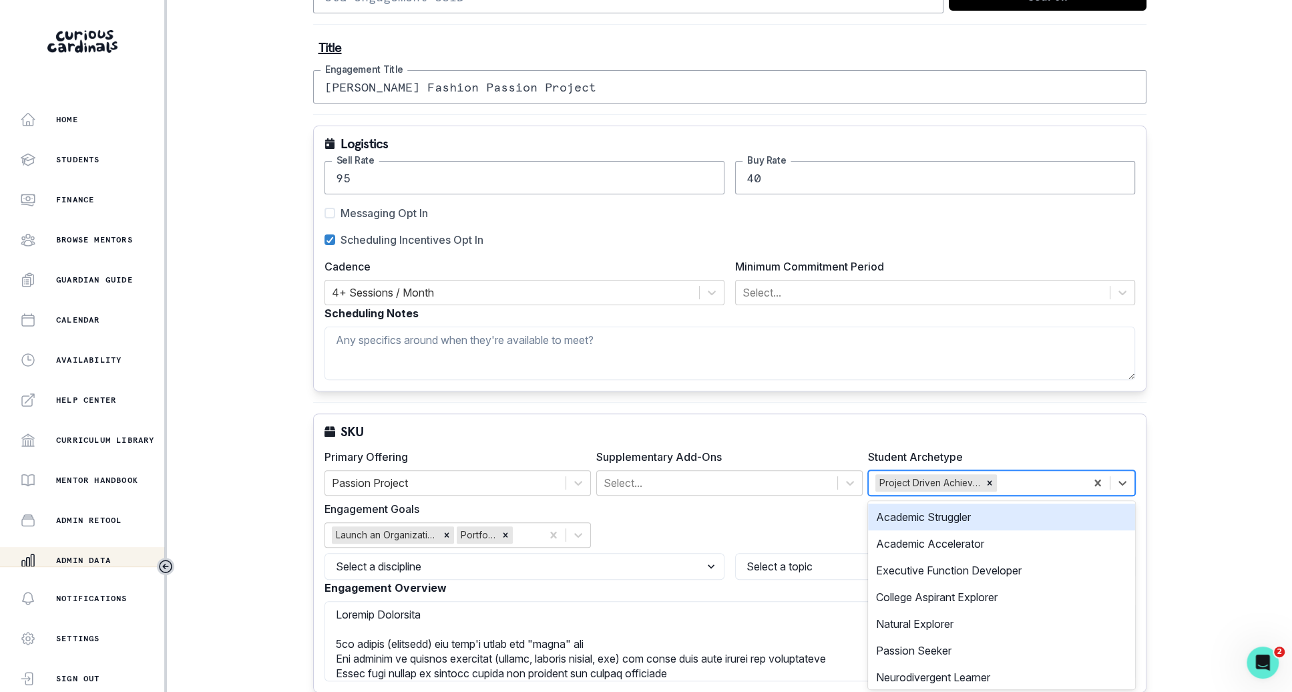
click at [1014, 481] on div at bounding box center [1039, 482] width 79 height 19
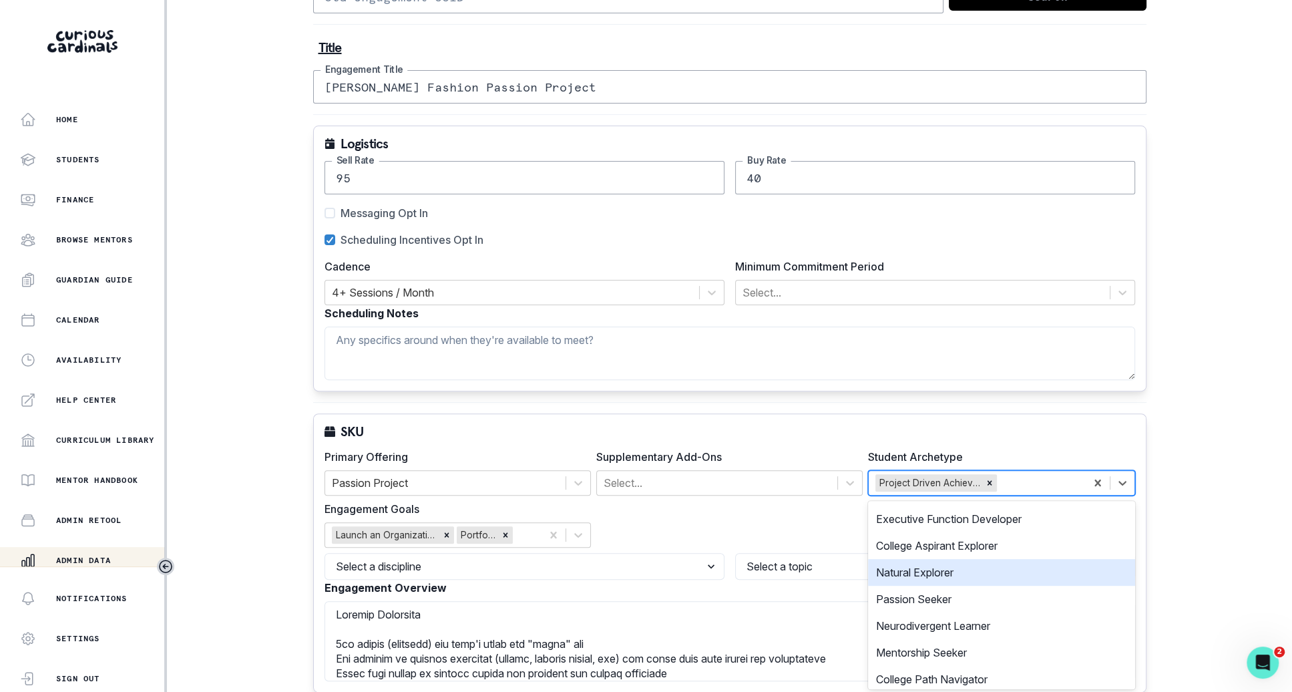
scroll to position [57, 0]
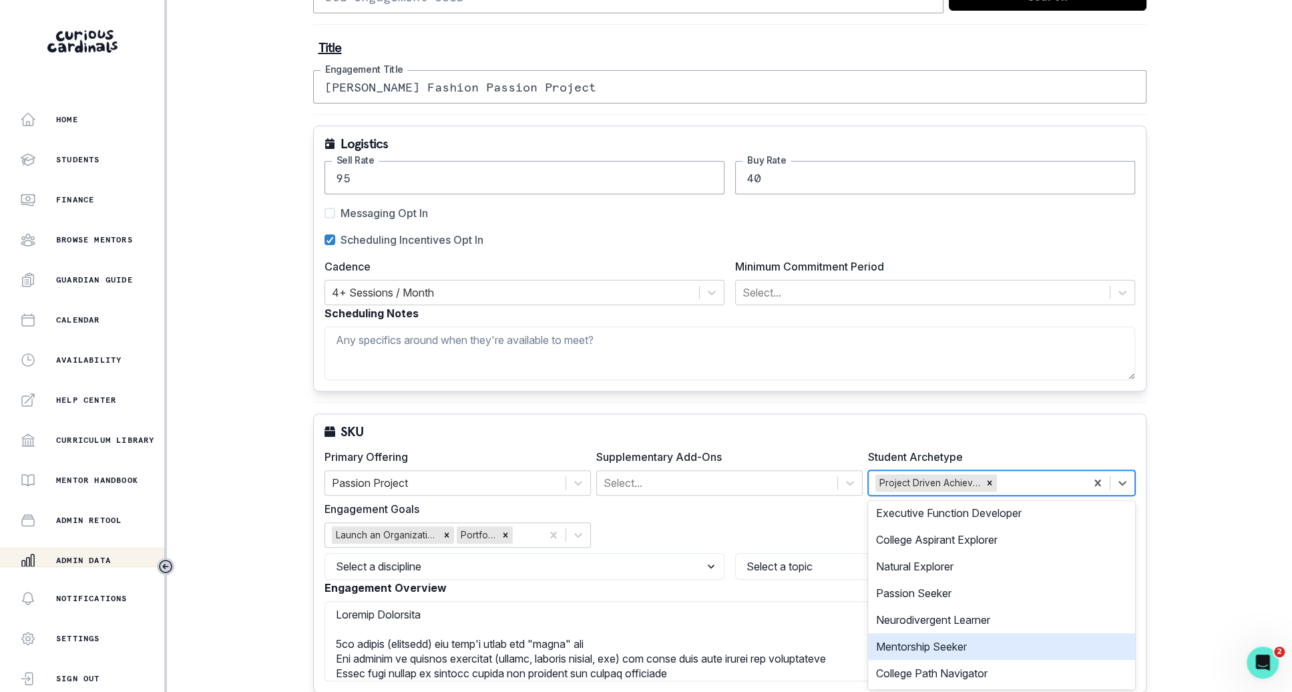
click at [957, 644] on div "Mentorship Seeker" at bounding box center [1001, 646] width 266 height 27
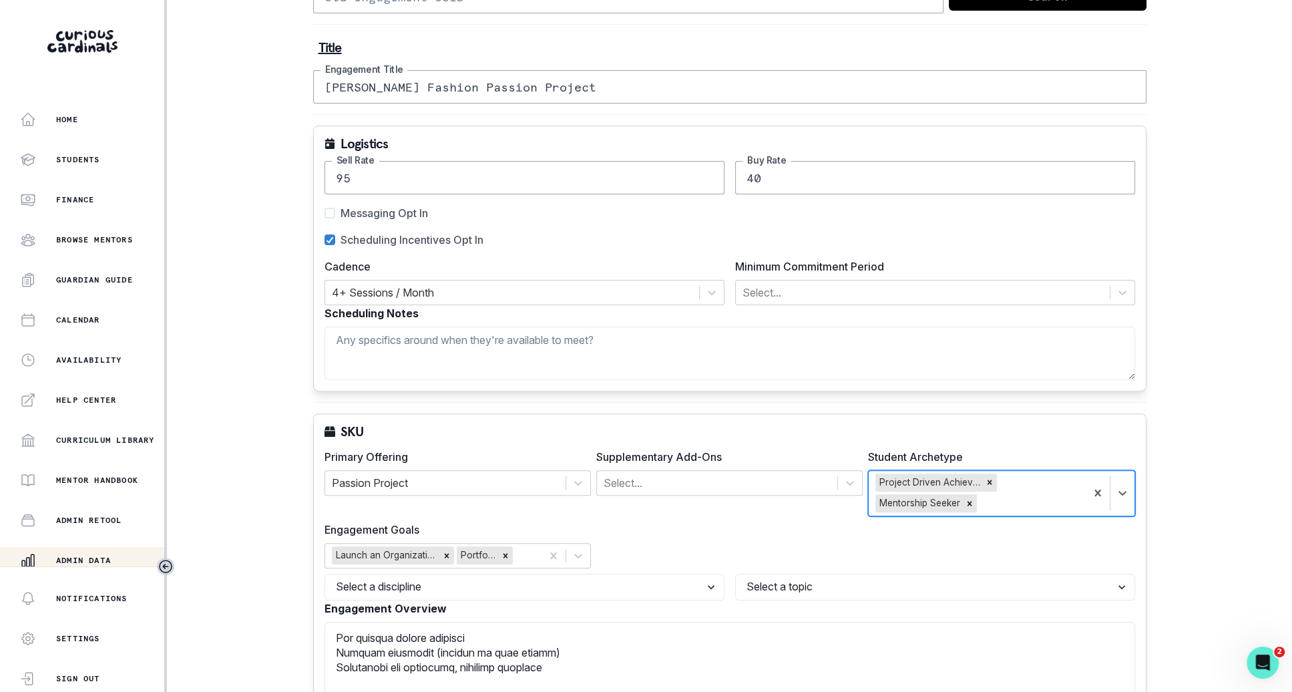
scroll to position [343, 0]
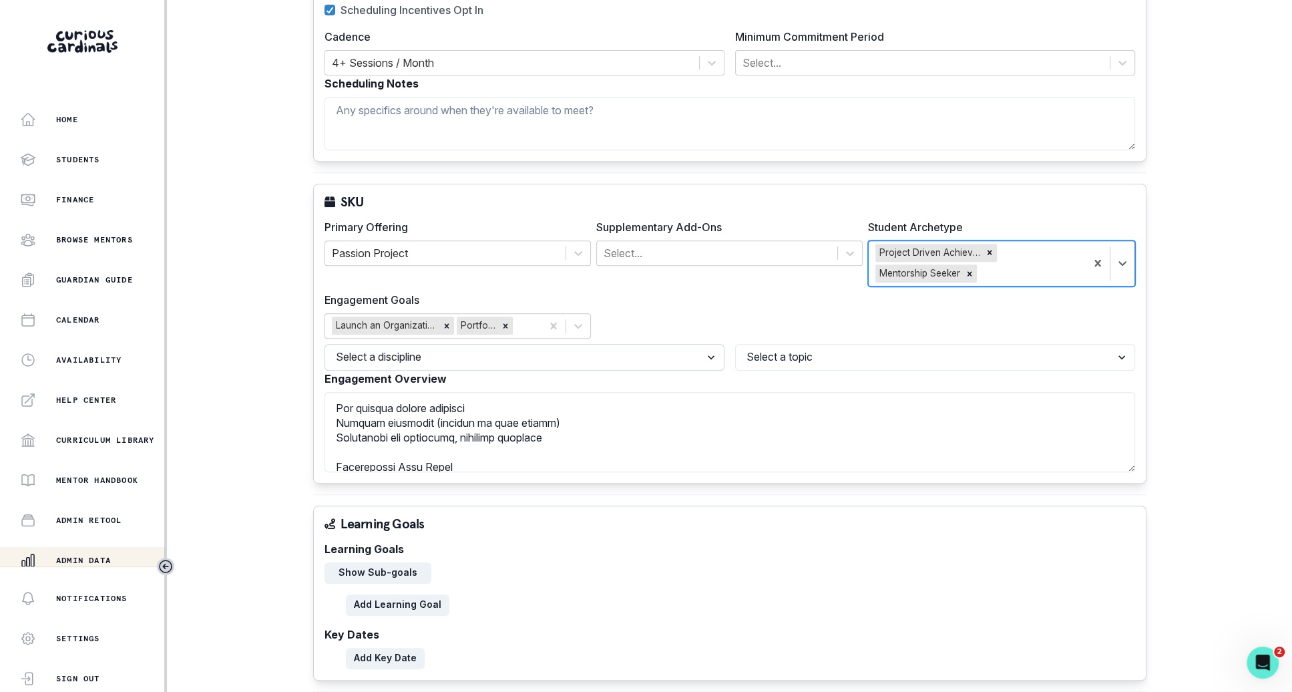
click at [696, 348] on select "Select a discipline Arts & Humanities Business, Finance & Entrepreneurship Othe…" at bounding box center [525, 357] width 400 height 27
select select "17faa8e4-2b0e-4aee-abf5-4da8e9d87f5d"
click at [325, 344] on select "Select a discipline Arts & Humanities Business, Finance & Entrepreneurship Othe…" at bounding box center [525, 357] width 400 height 27
click at [791, 364] on select "Select a topic Visual Arts / Graphic Design Video / Photography Sports Journali…" at bounding box center [935, 357] width 400 height 27
select select "09d78f71-1e62-4b6c-b928-0f42c7151353"
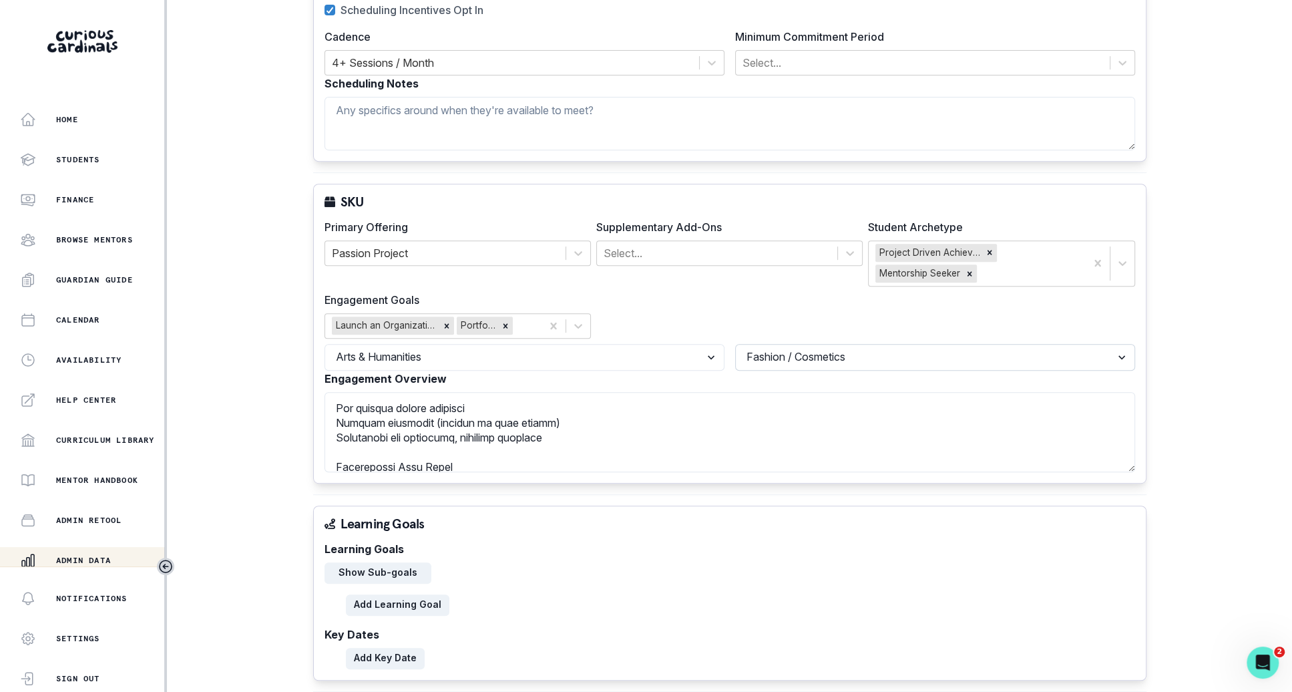
click at [735, 344] on select "Select a topic Visual Arts / Graphic Design Video / Photography Sports Journali…" at bounding box center [935, 357] width 400 height 27
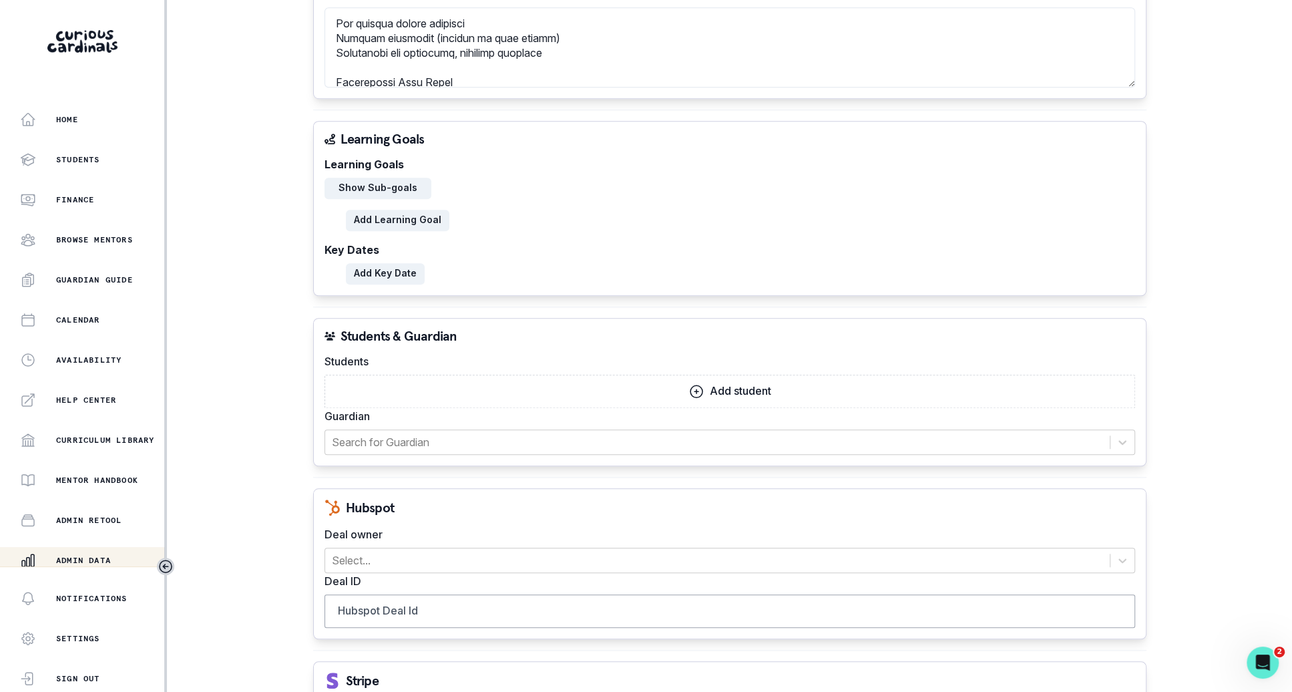
scroll to position [831, 0]
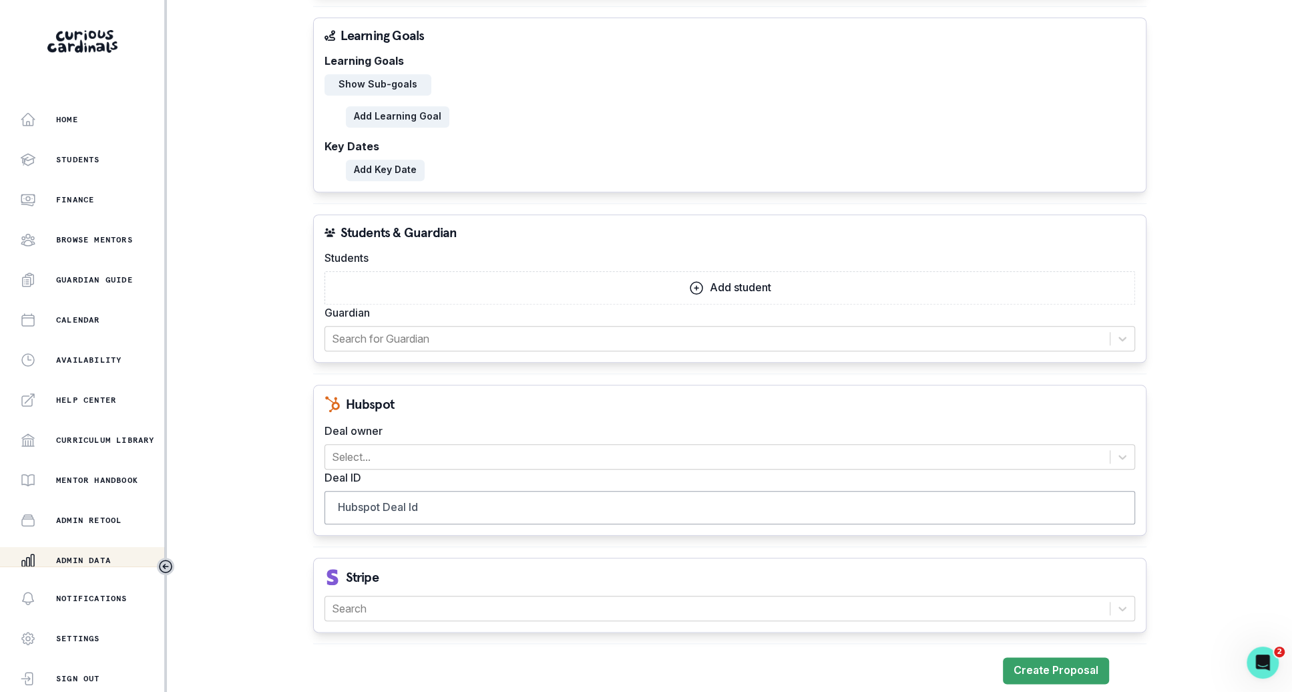
click at [701, 284] on icon "button" at bounding box center [697, 288] width 12 height 12
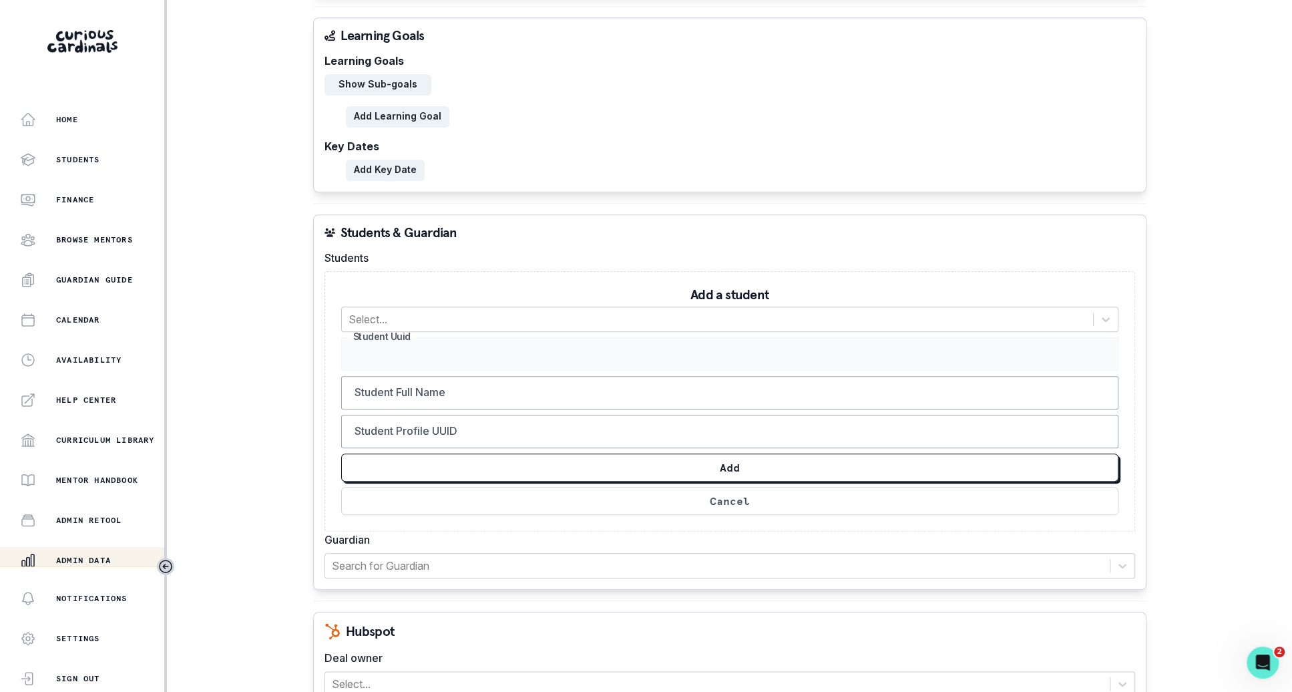
click at [695, 301] on div "Add a student Select... Student Uuid Student Full Name Student Profile UUID Add…" at bounding box center [730, 401] width 811 height 260
click at [695, 310] on div at bounding box center [718, 319] width 738 height 19
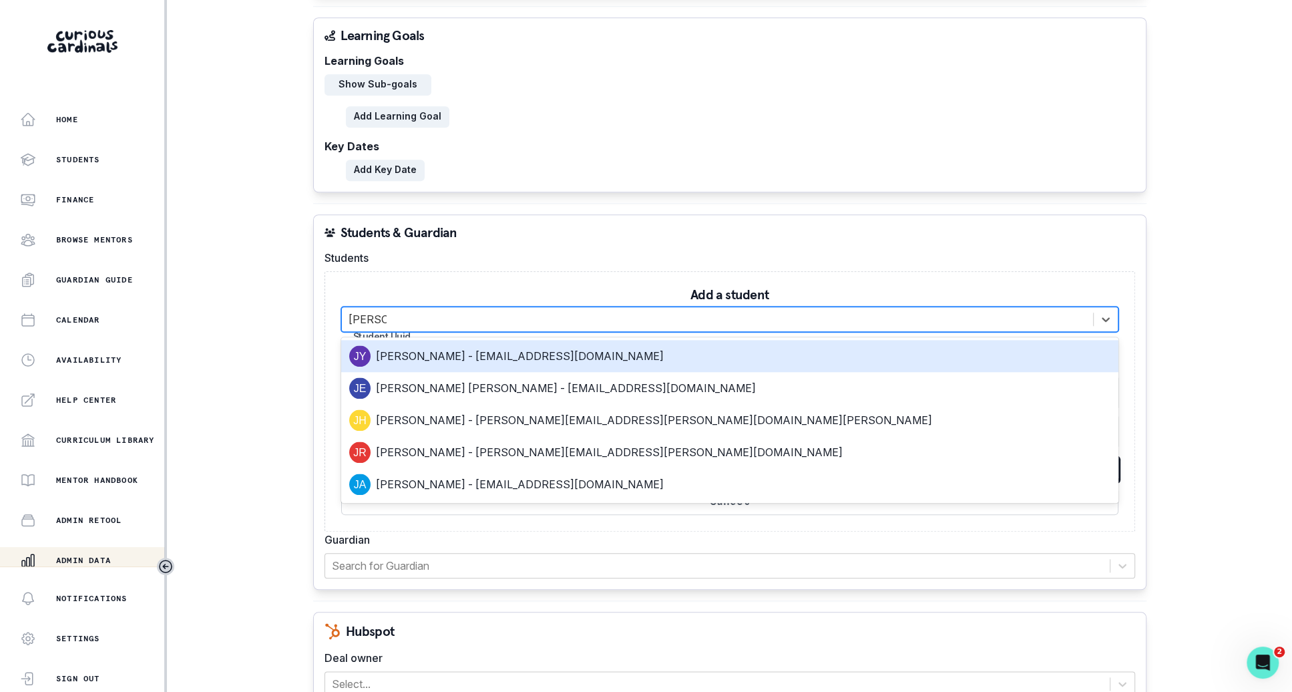
type input "[PERSON_NAME]"
type input "e8cc4caa-947b-49f5-be37-0ef923db49fd"
type input "[PERSON_NAME]"
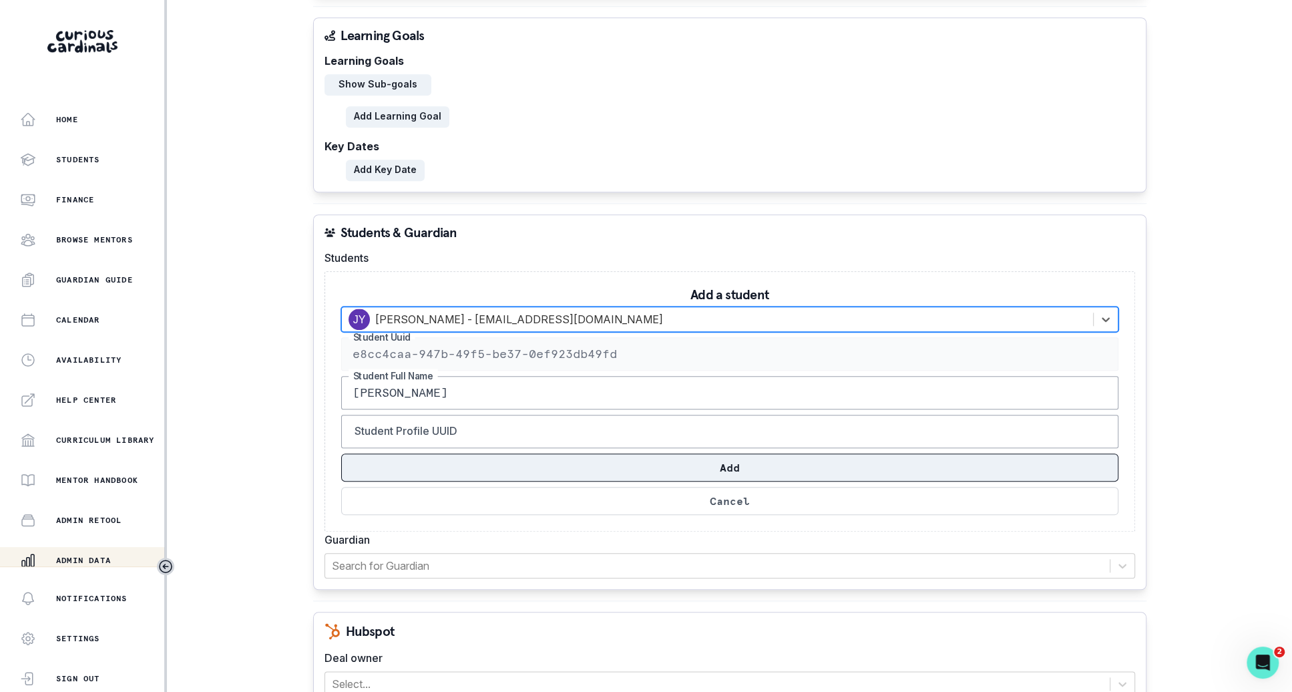
click at [703, 456] on button "Add" at bounding box center [729, 467] width 777 height 28
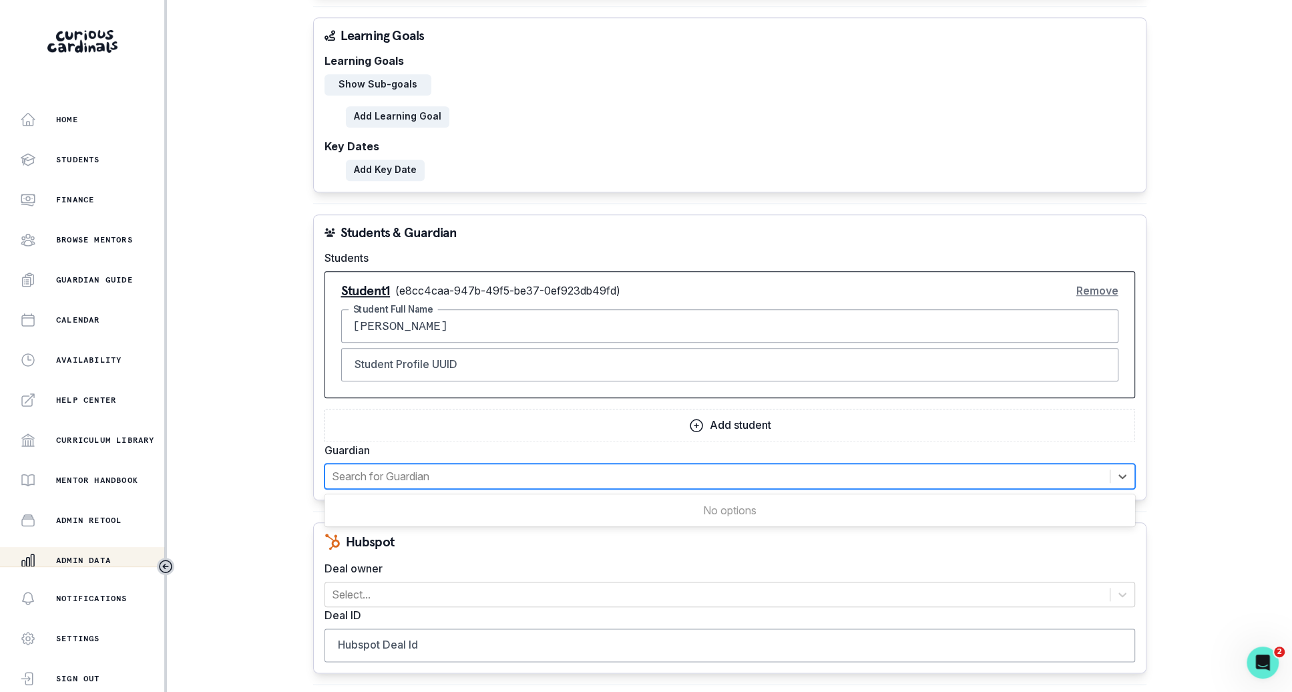
click at [681, 467] on div at bounding box center [717, 476] width 771 height 19
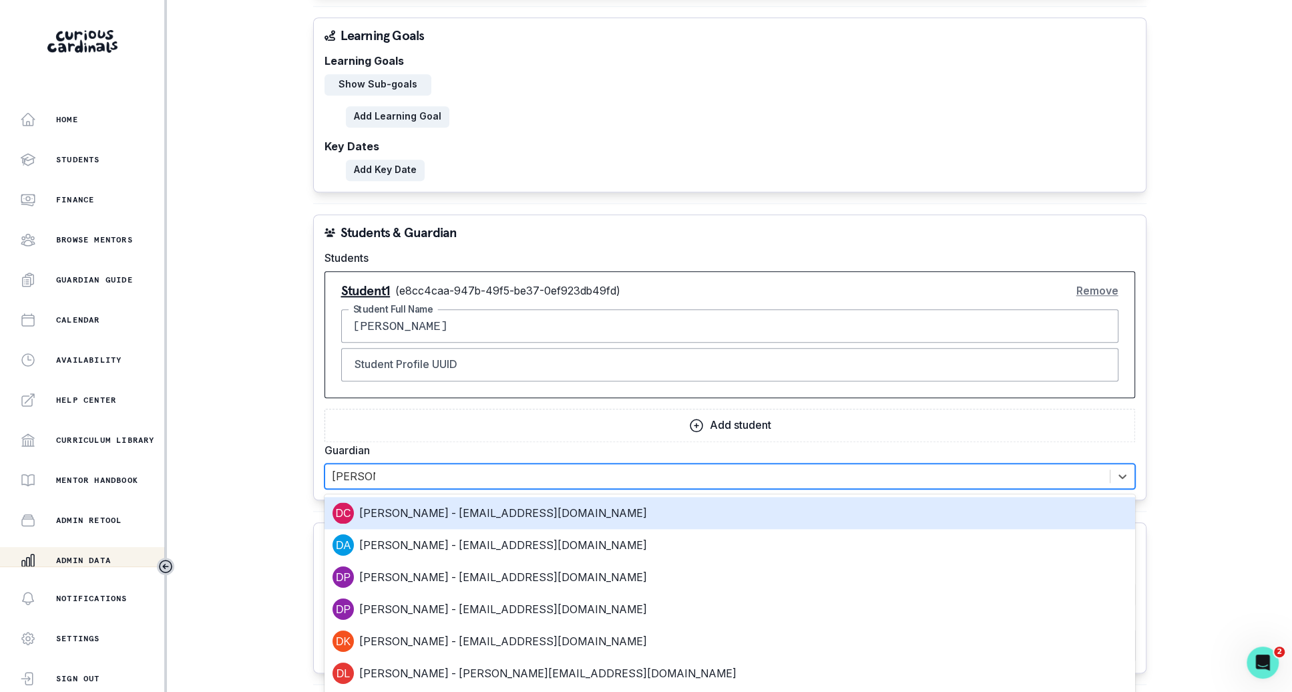
type input "[PERSON_NAME]"
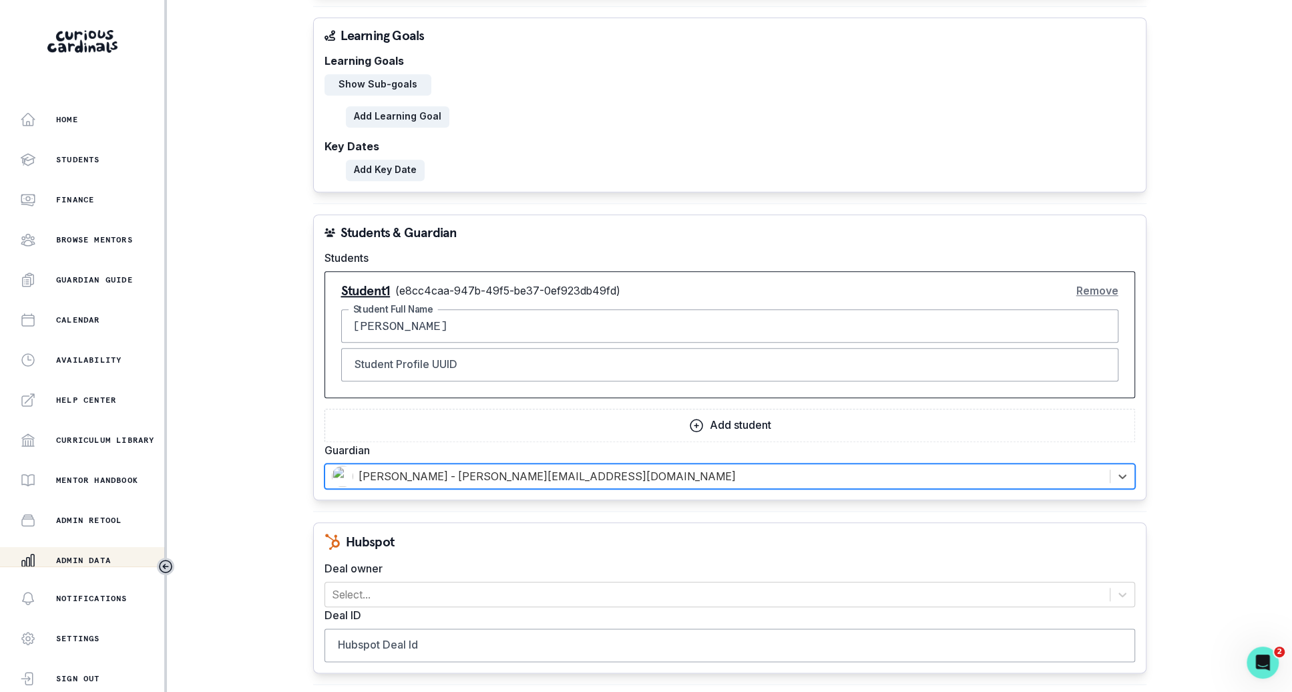
click at [633, 572] on div "Deal owner Select..." at bounding box center [730, 583] width 811 height 47
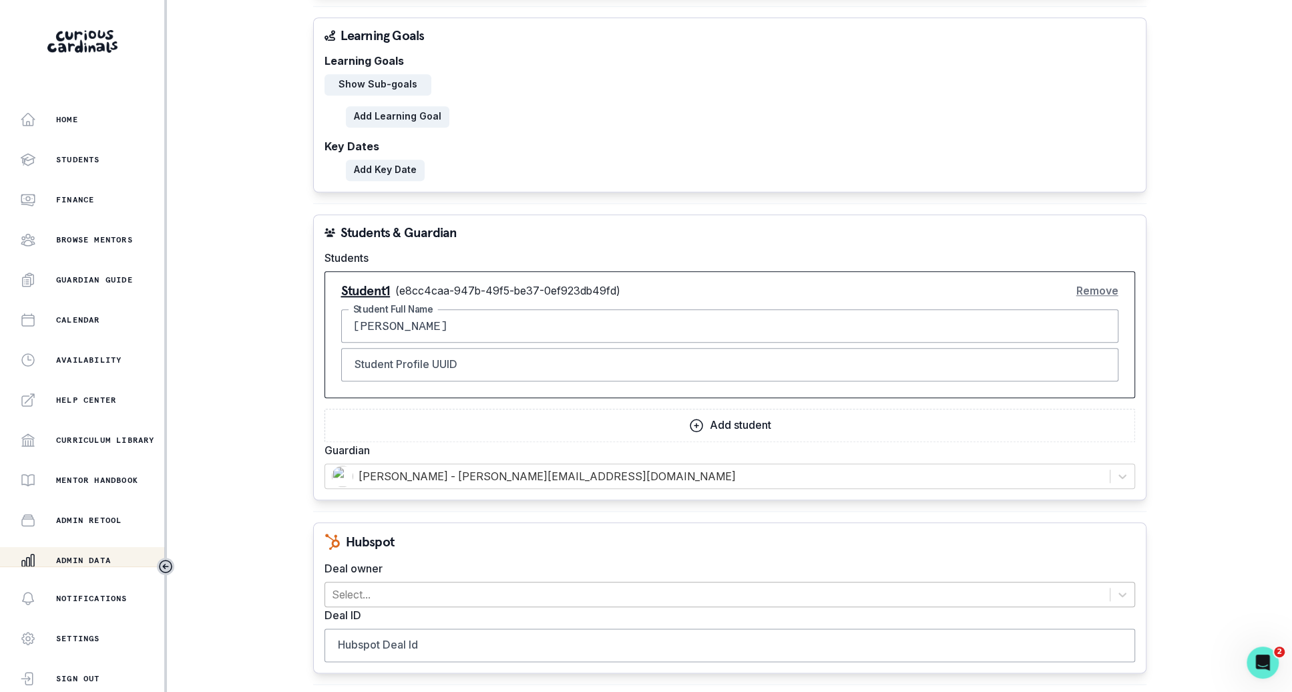
click at [634, 585] on div at bounding box center [717, 594] width 771 height 19
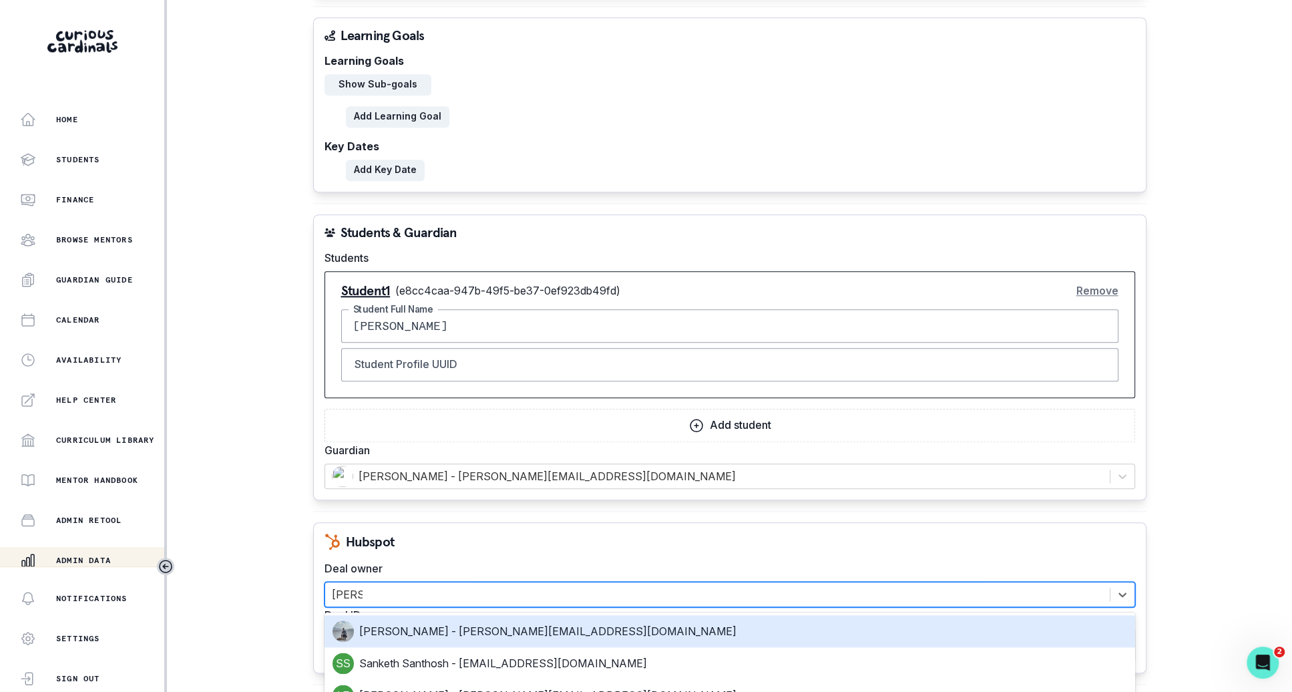
type input "[PERSON_NAME]"
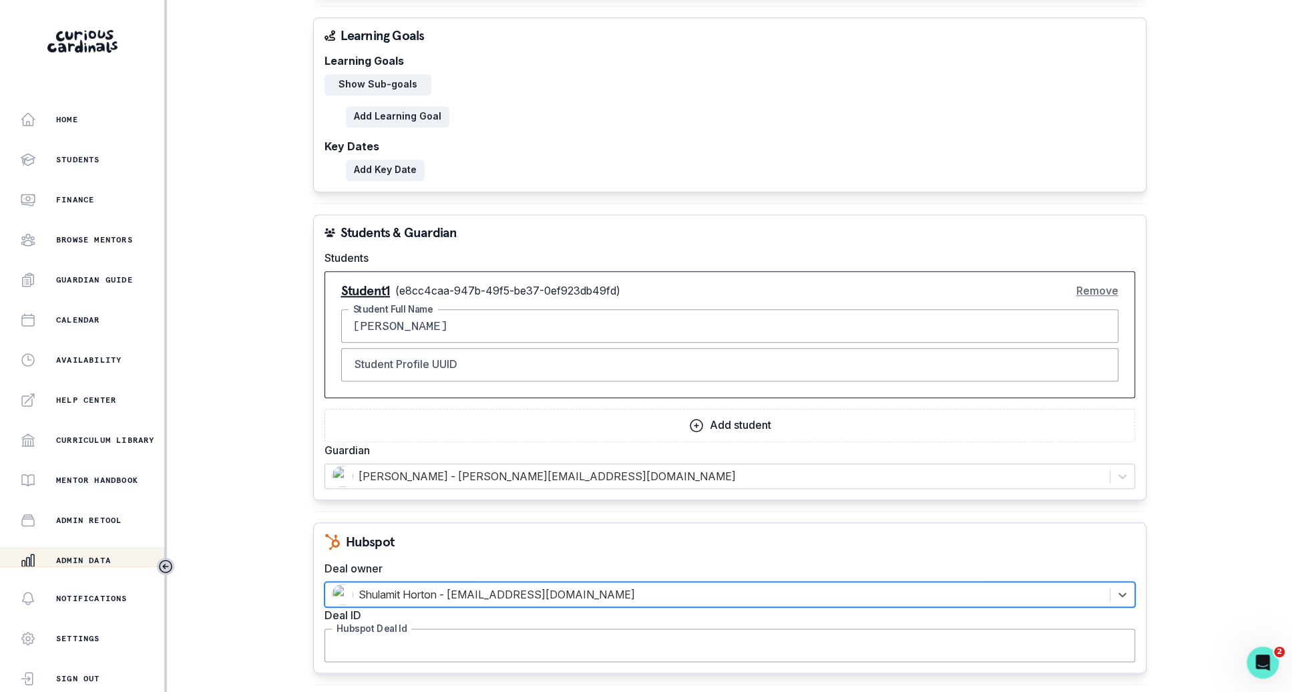
click at [428, 639] on input "Hubspot Deal Id" at bounding box center [730, 644] width 811 height 33
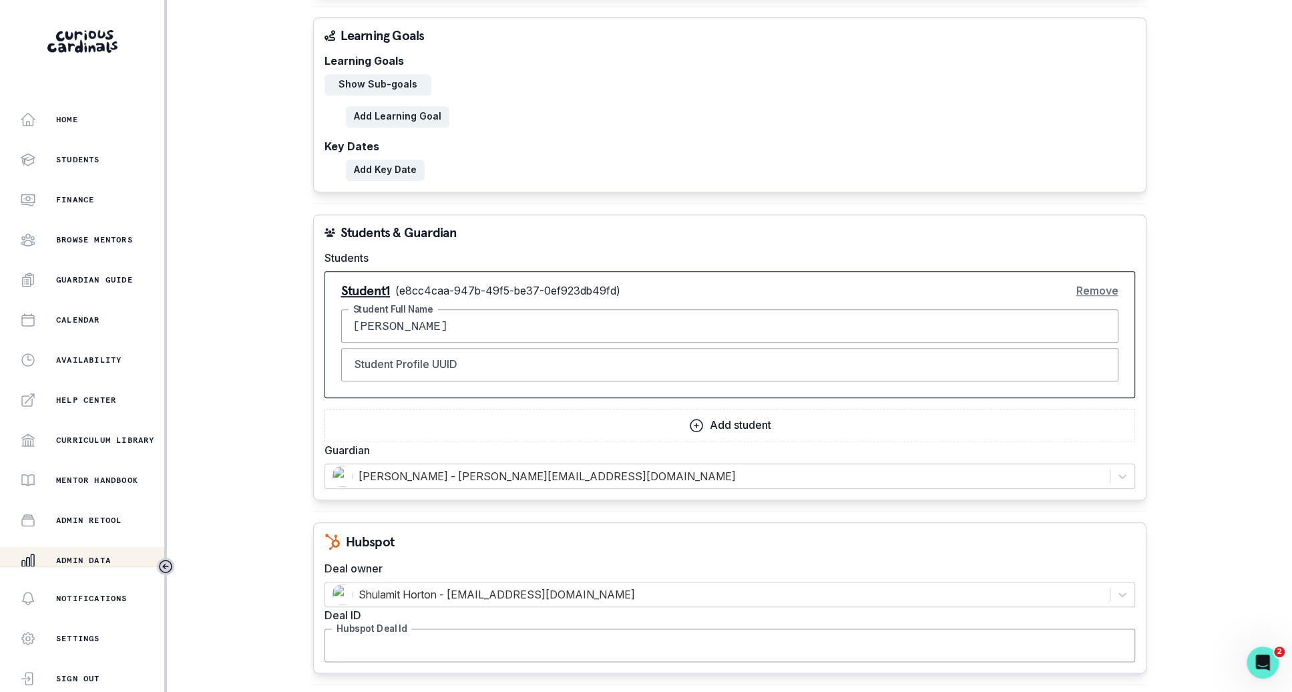
paste input "44846716436"
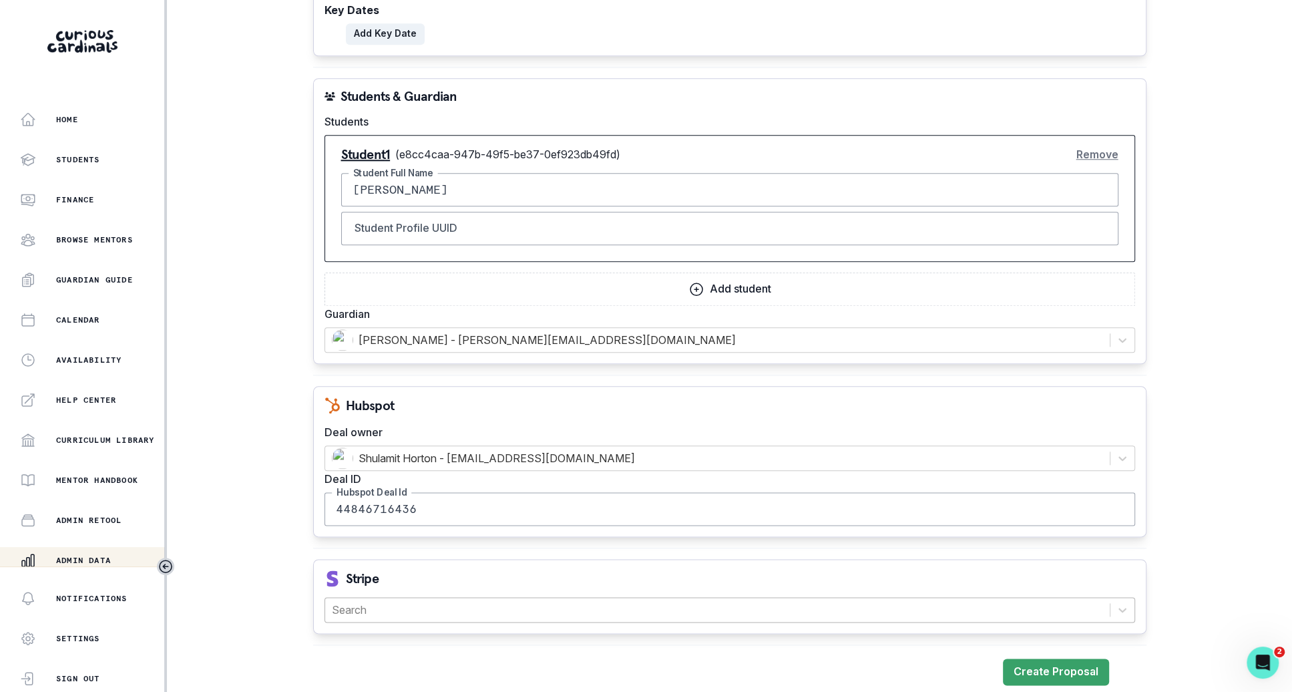
type input "44846716436"
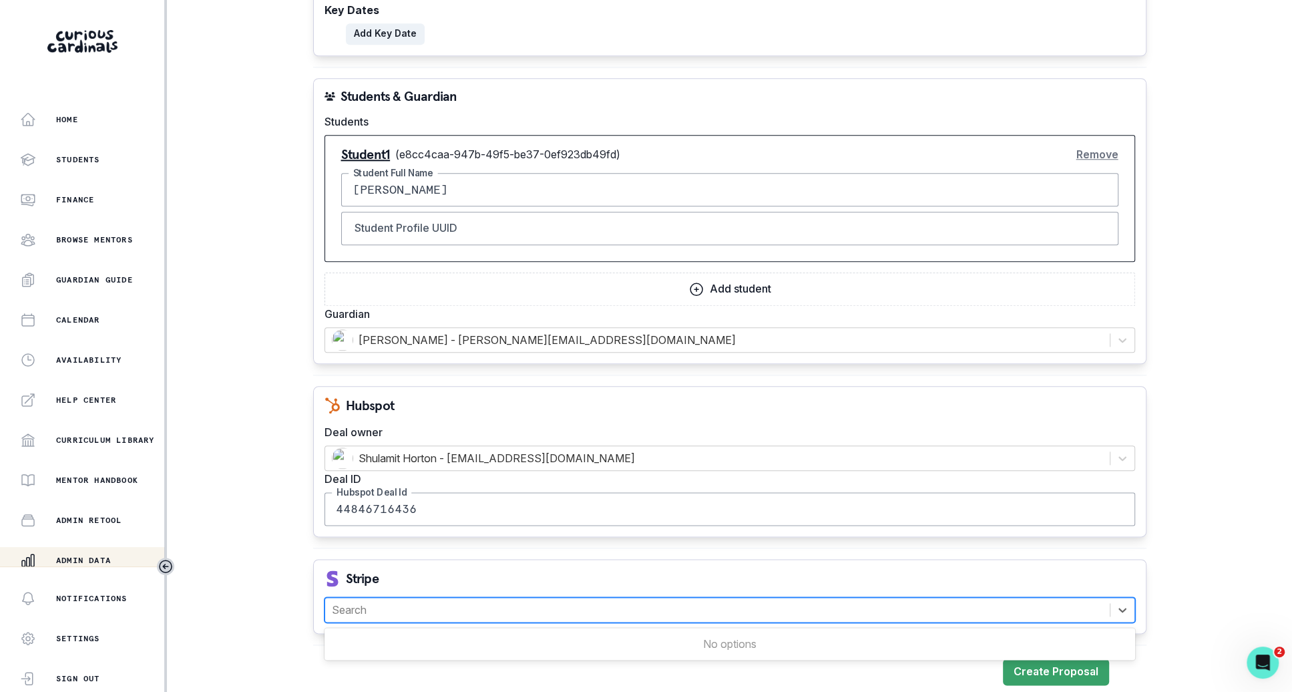
click at [495, 605] on div at bounding box center [717, 609] width 771 height 19
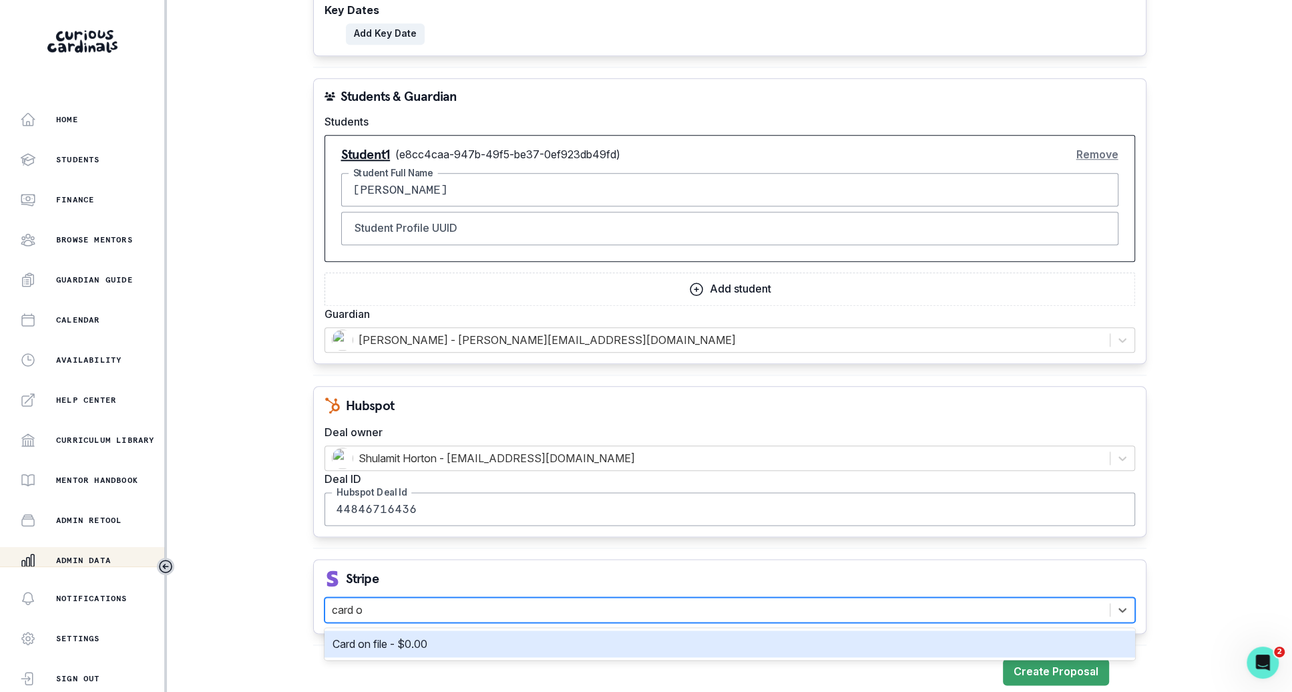
type input "card on"
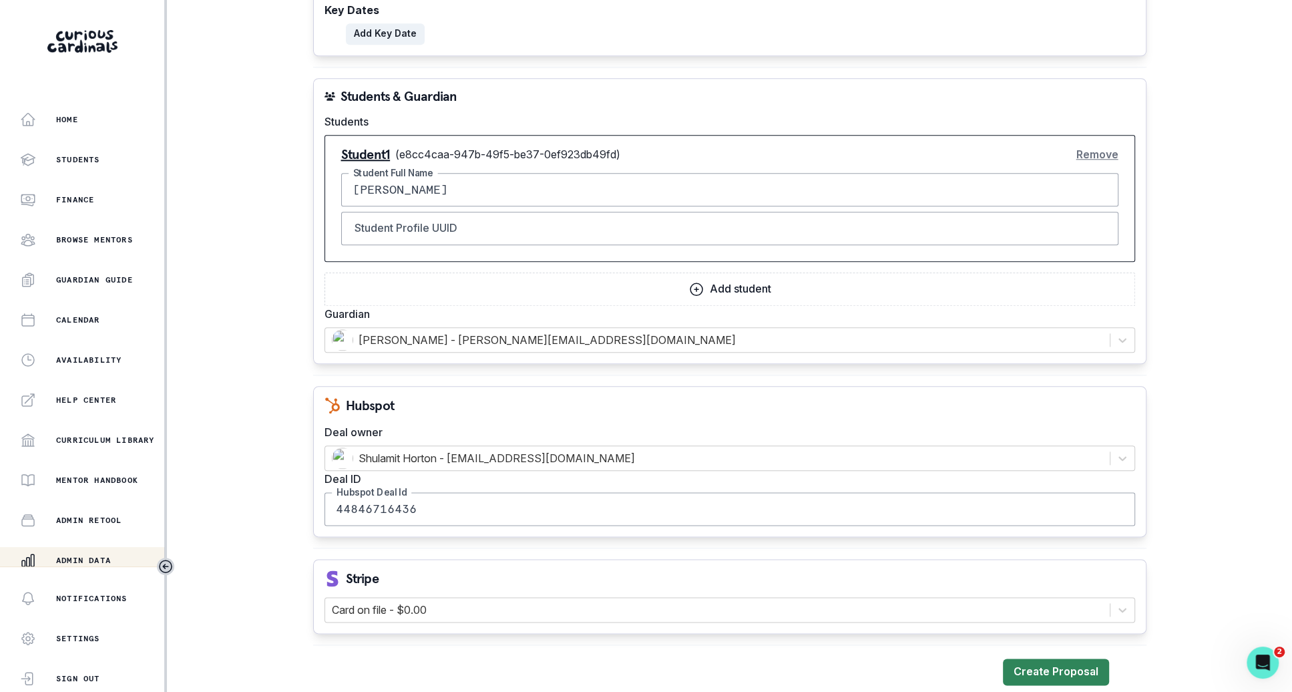
click at [1014, 665] on button "Create Proposal" at bounding box center [1056, 671] width 106 height 27
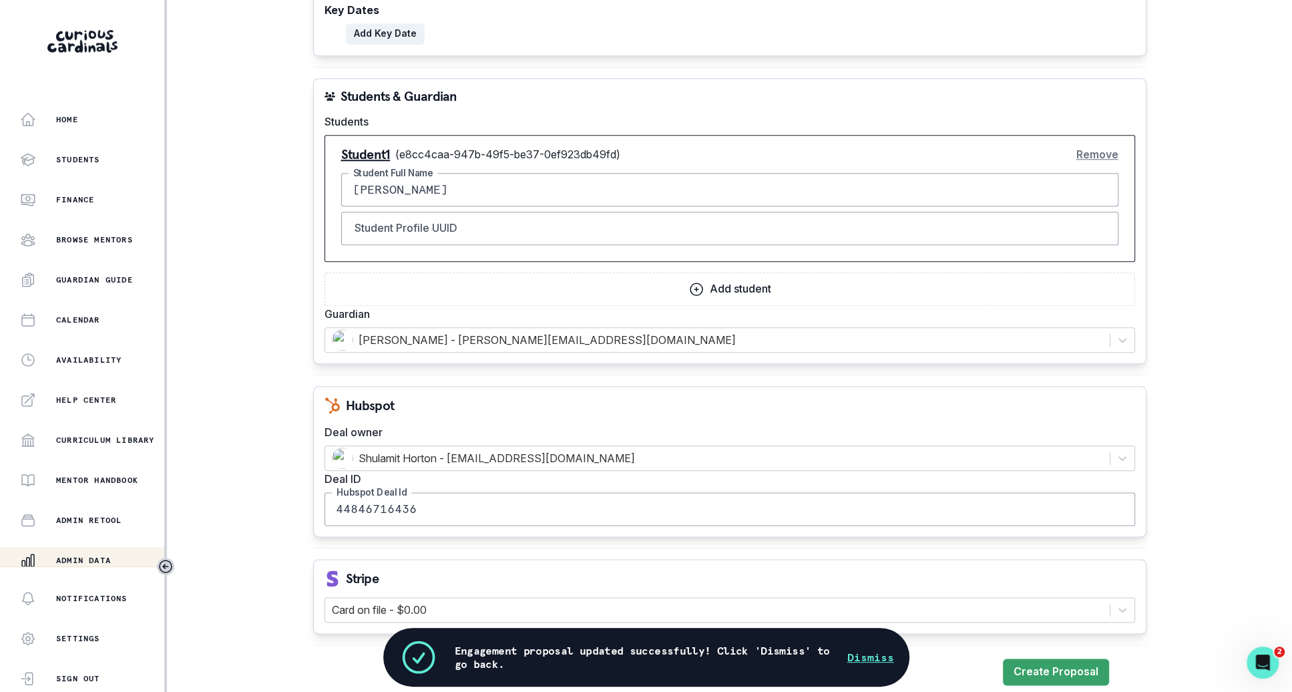
click at [857, 656] on button "Dismiss" at bounding box center [870, 657] width 47 height 16
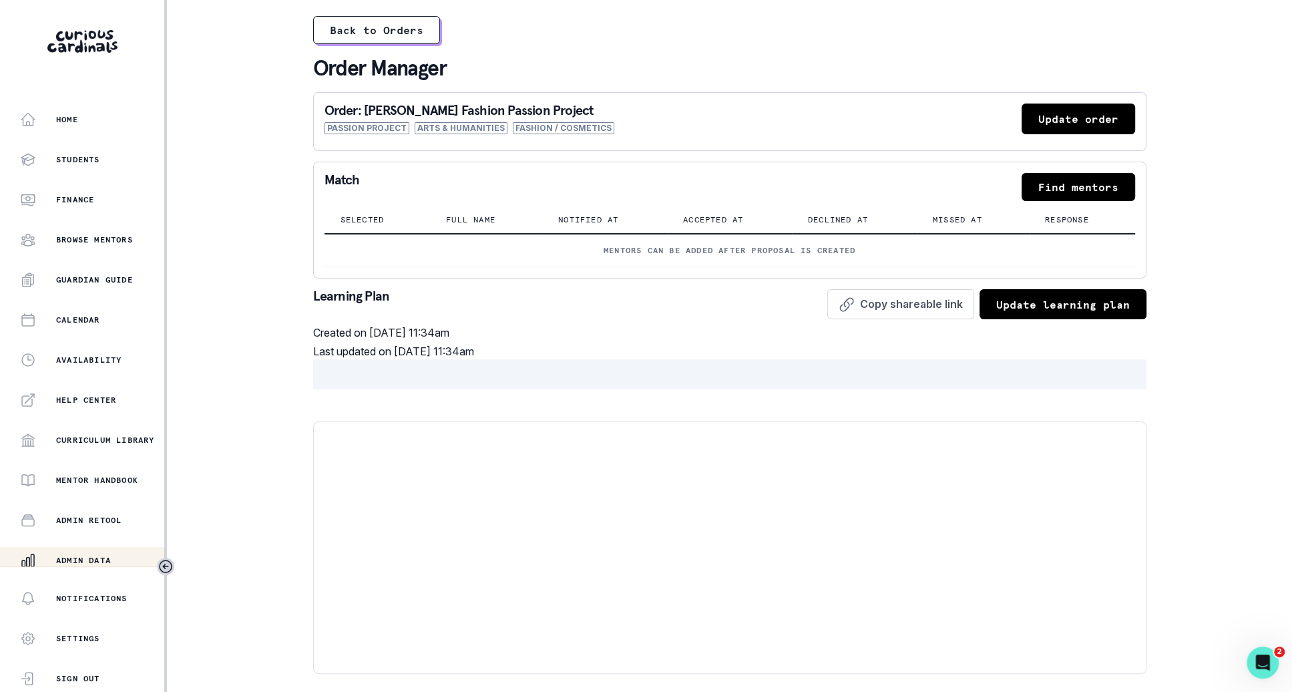
click at [1014, 177] on button "Find mentors" at bounding box center [1079, 187] width 114 height 28
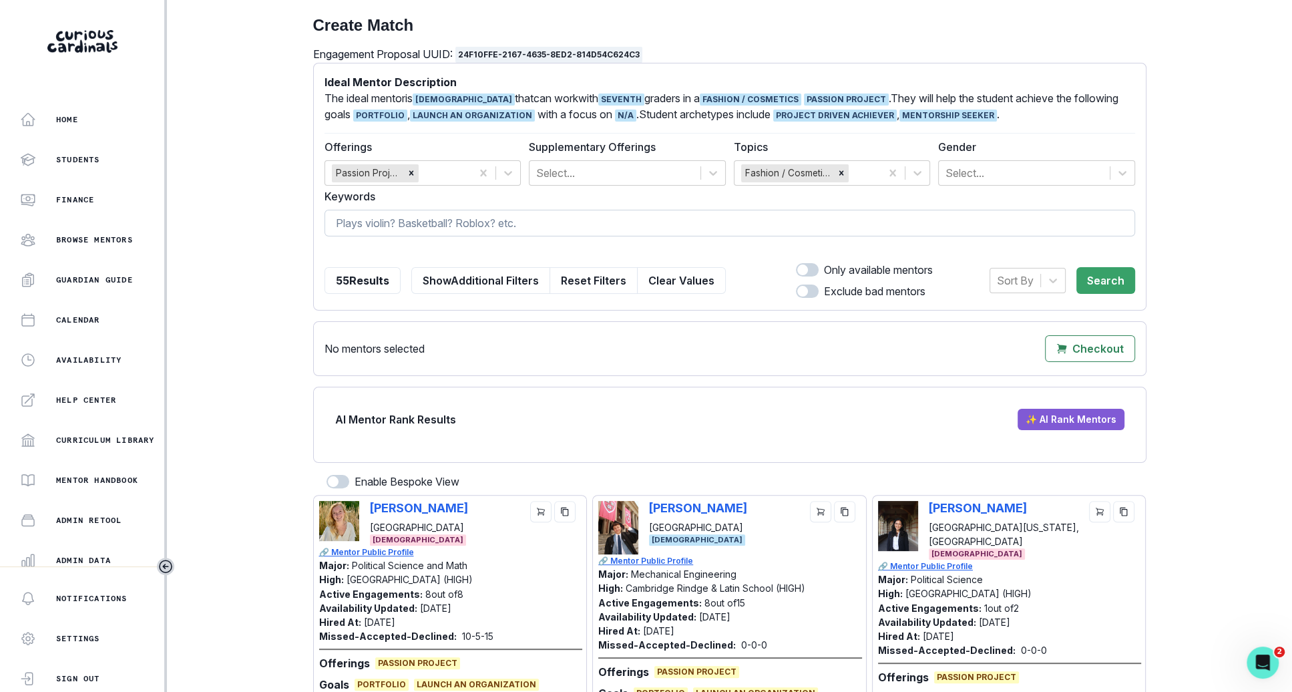
click at [838, 235] on input at bounding box center [730, 223] width 811 height 27
type input "ph"
click at [539, 507] on icon "cart" at bounding box center [540, 511] width 9 height 9
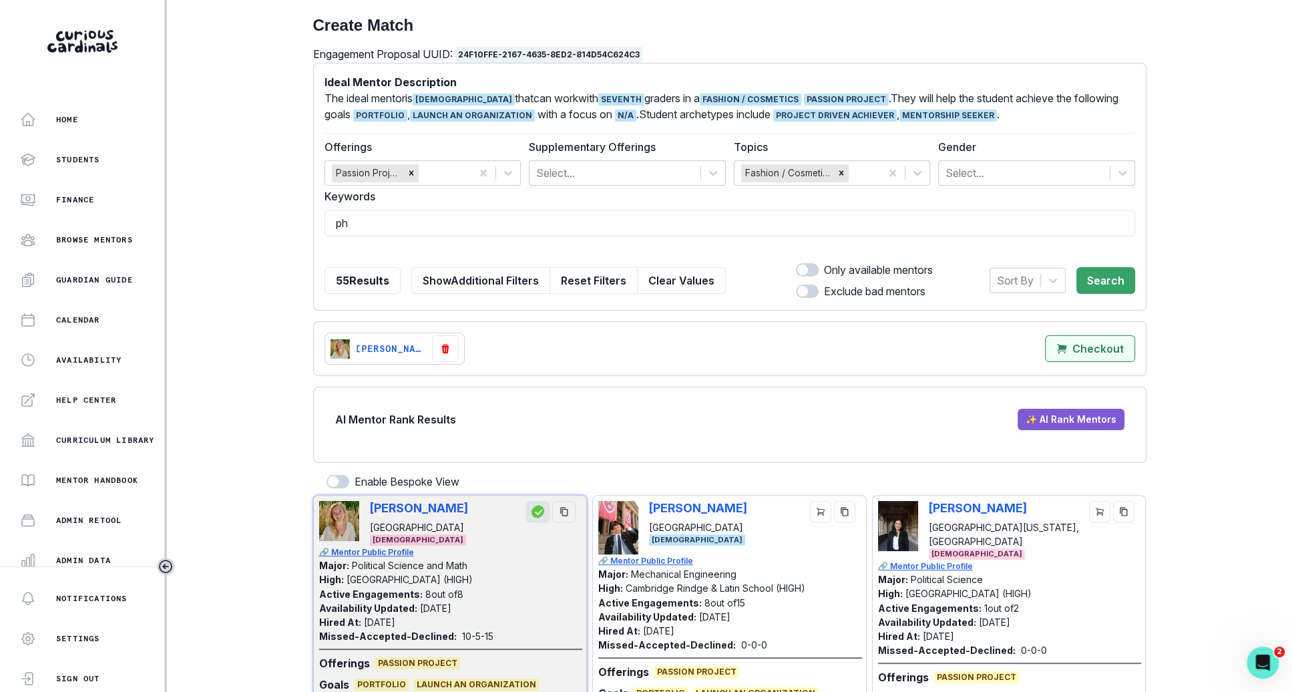
click at [1014, 346] on mentors"] "Checkout" at bounding box center [1090, 348] width 90 height 27
select select "CASCADE"
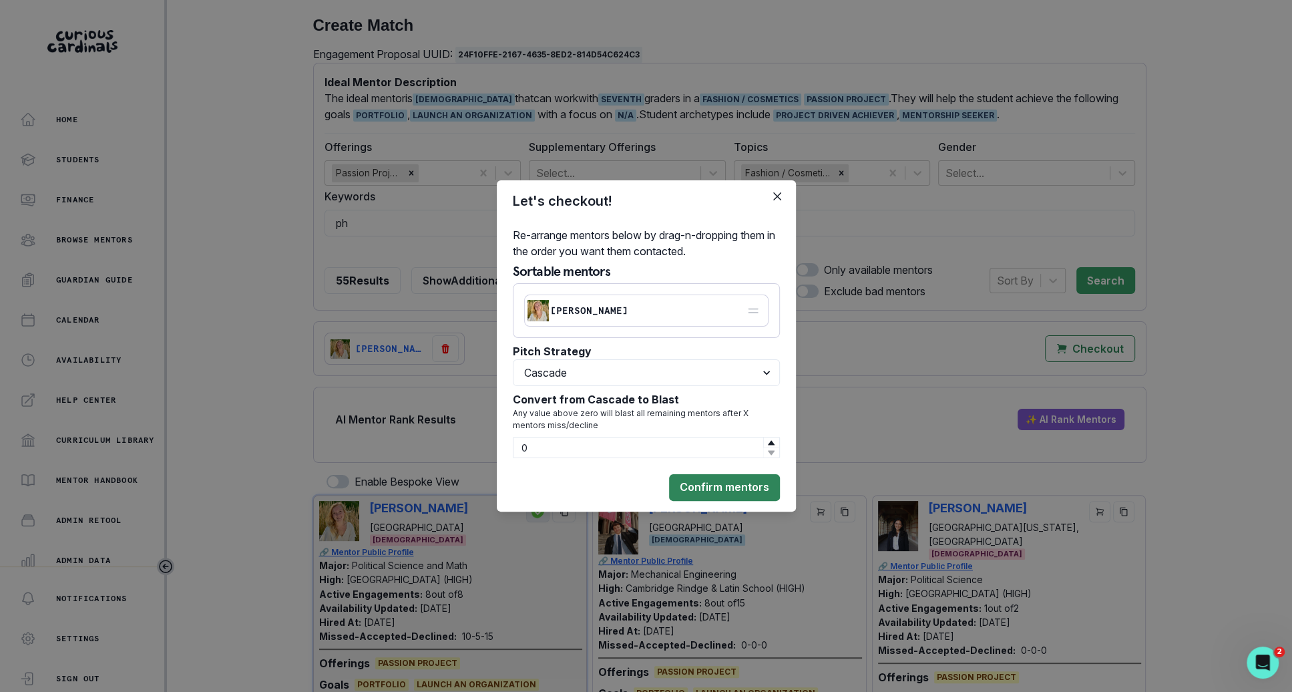
click at [725, 487] on button "Confirm mentors" at bounding box center [724, 487] width 111 height 27
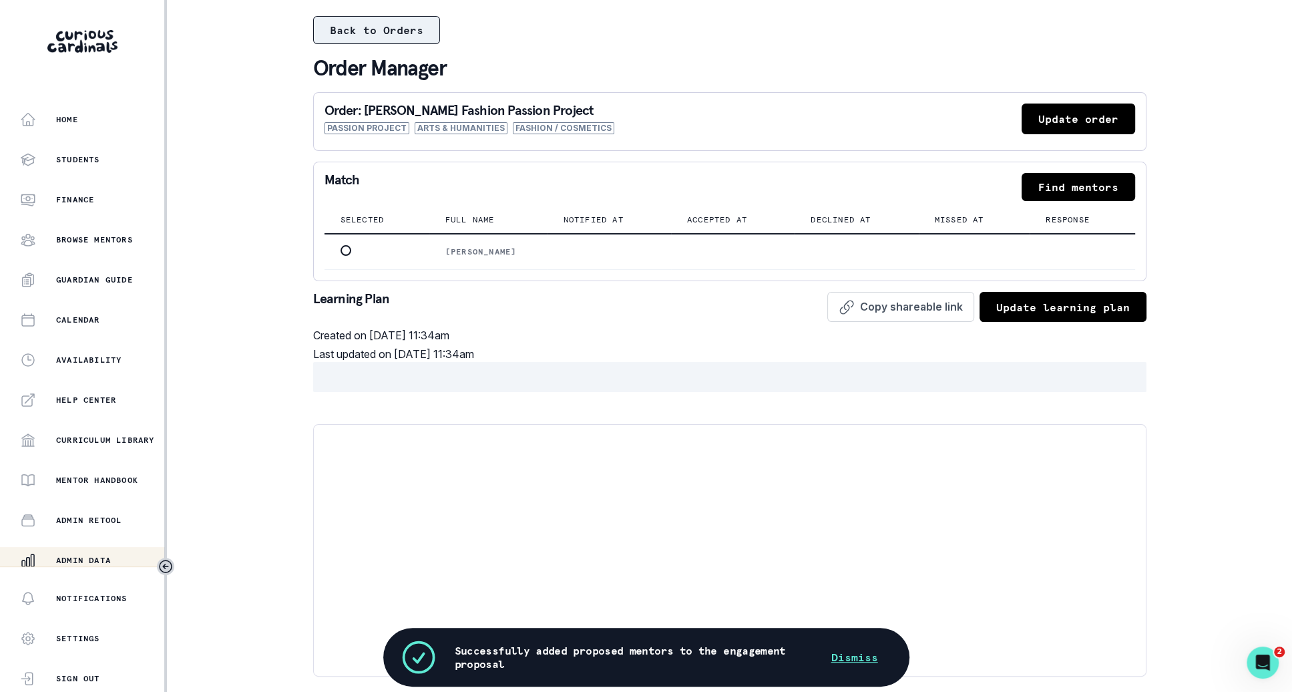
click at [423, 25] on button "Back to Orders" at bounding box center [376, 30] width 127 height 28
